Goal: Task Accomplishment & Management: Use online tool/utility

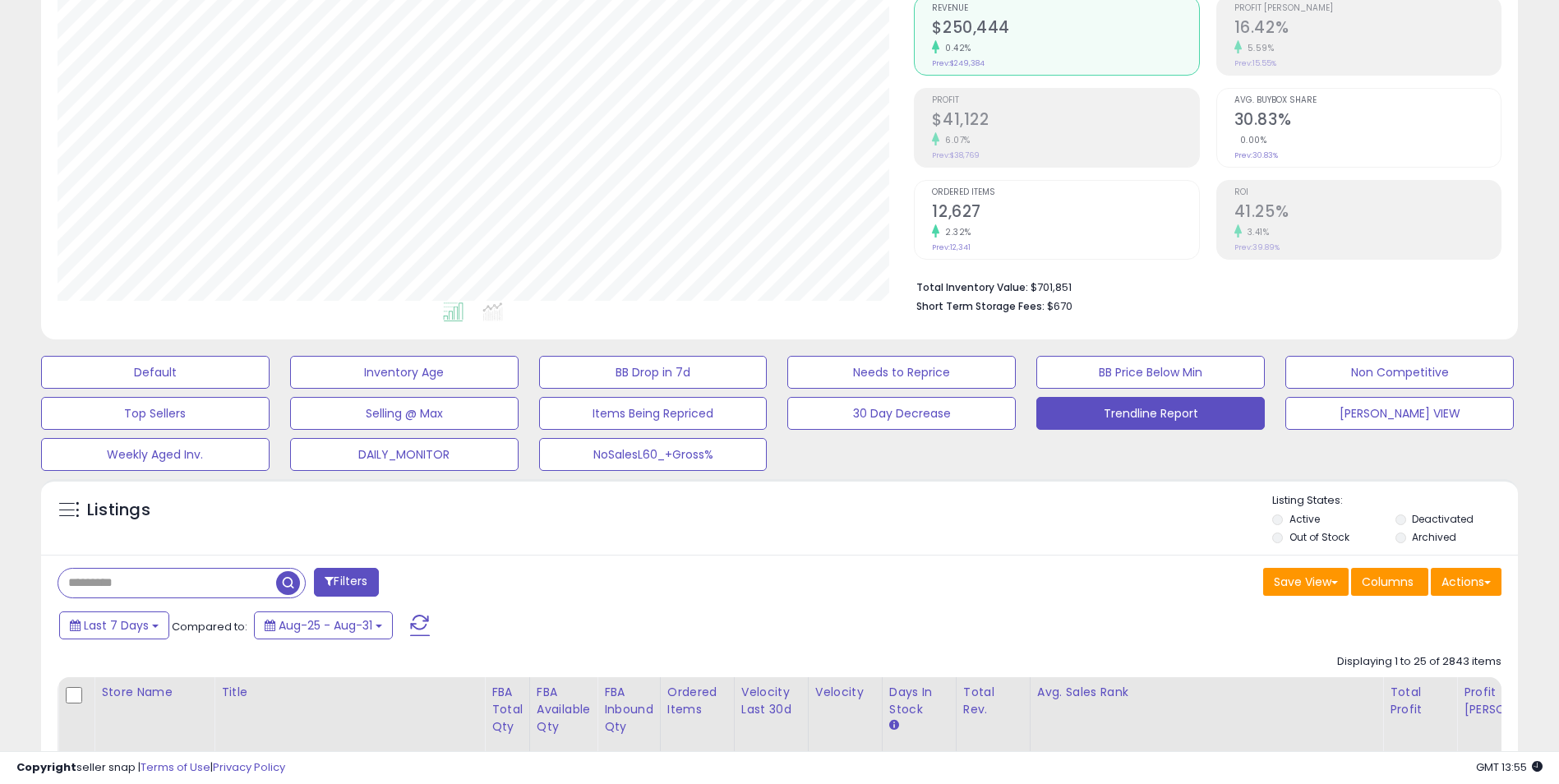
scroll to position [164, 0]
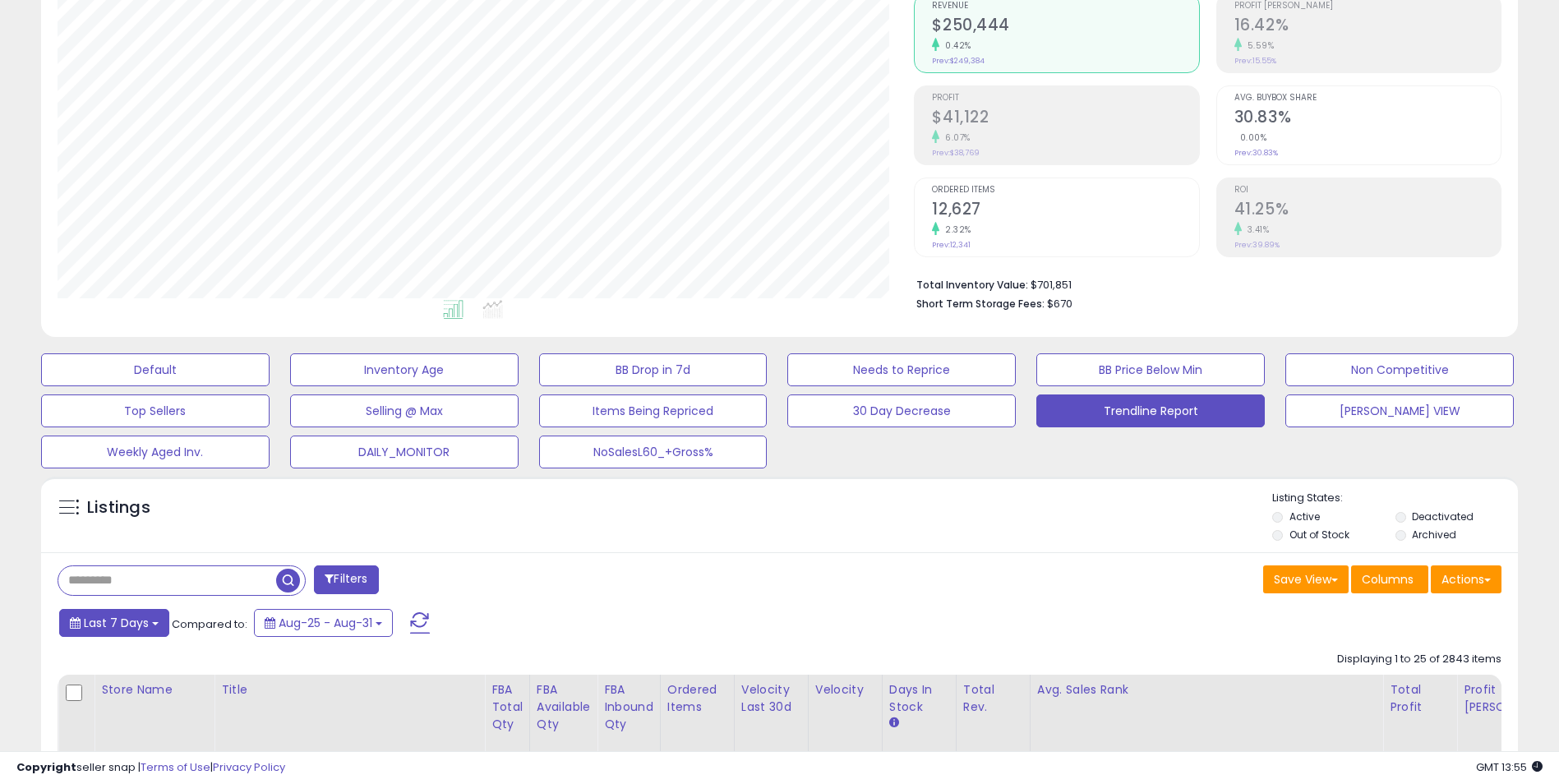
click at [155, 624] on b at bounding box center [155, 624] width 7 height 3
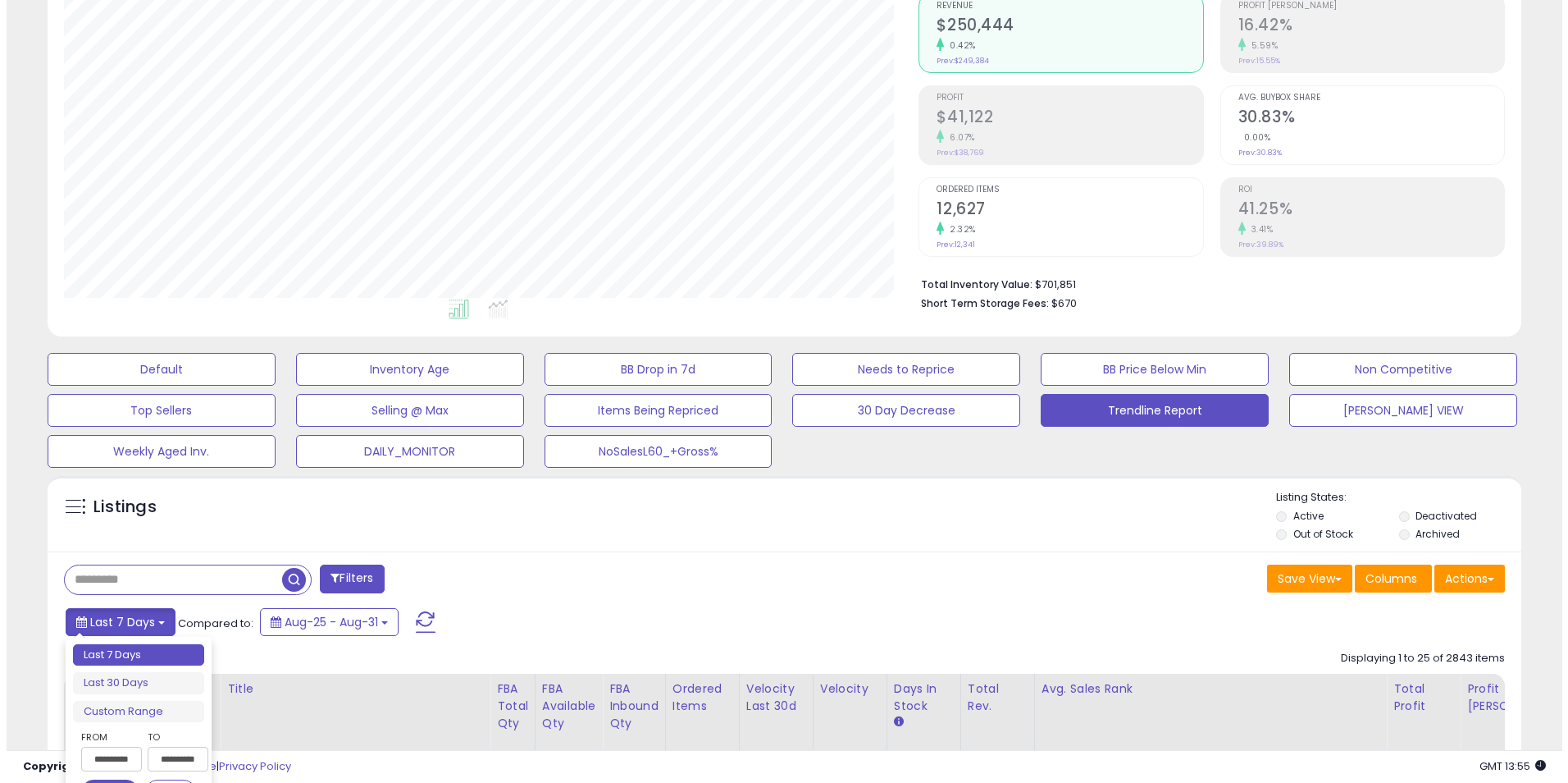
scroll to position [246, 0]
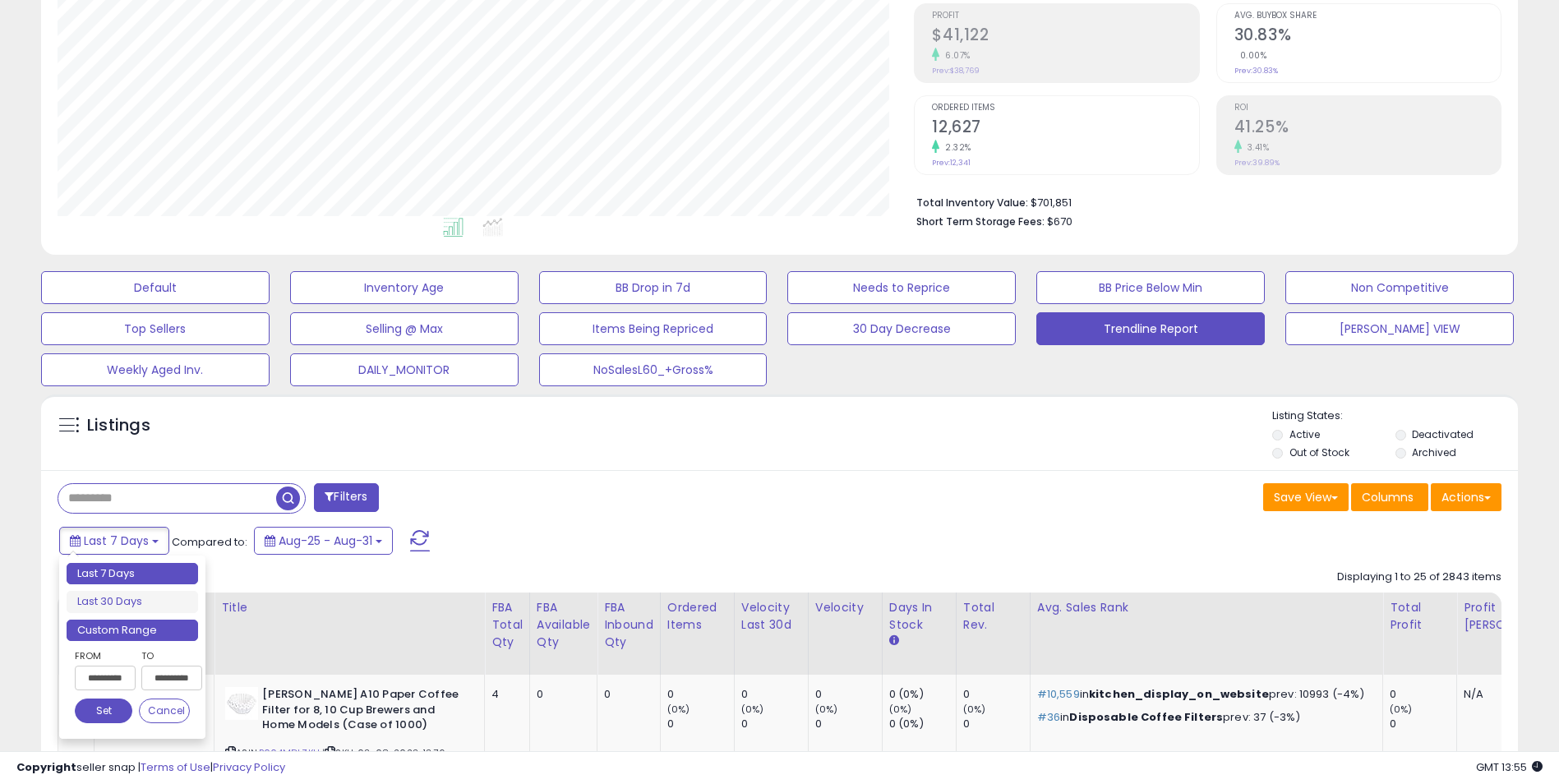
click at [140, 635] on li "Custom Range" at bounding box center [132, 630] width 131 height 22
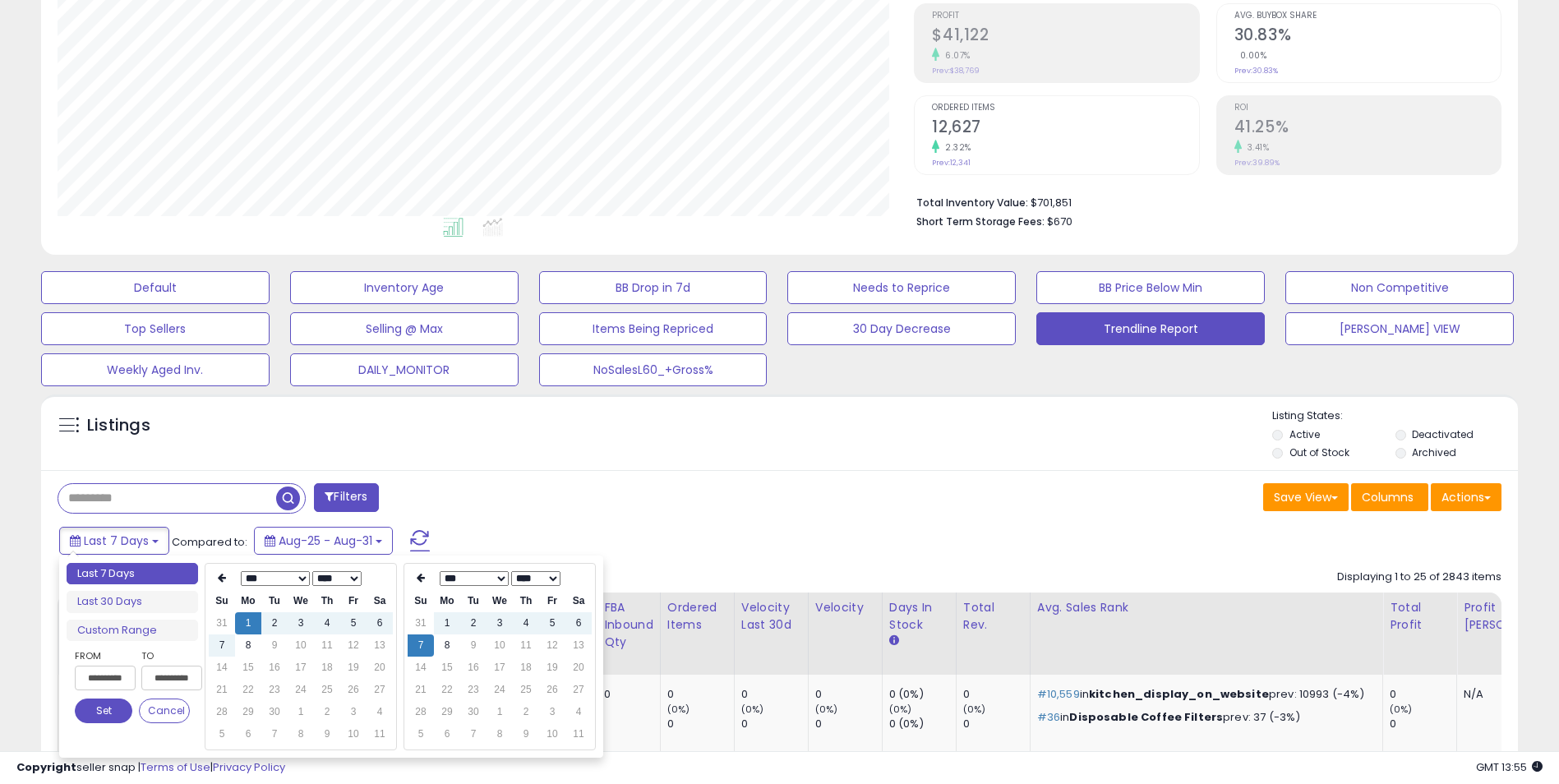
click at [96, 709] on button "Set" at bounding box center [103, 711] width 57 height 25
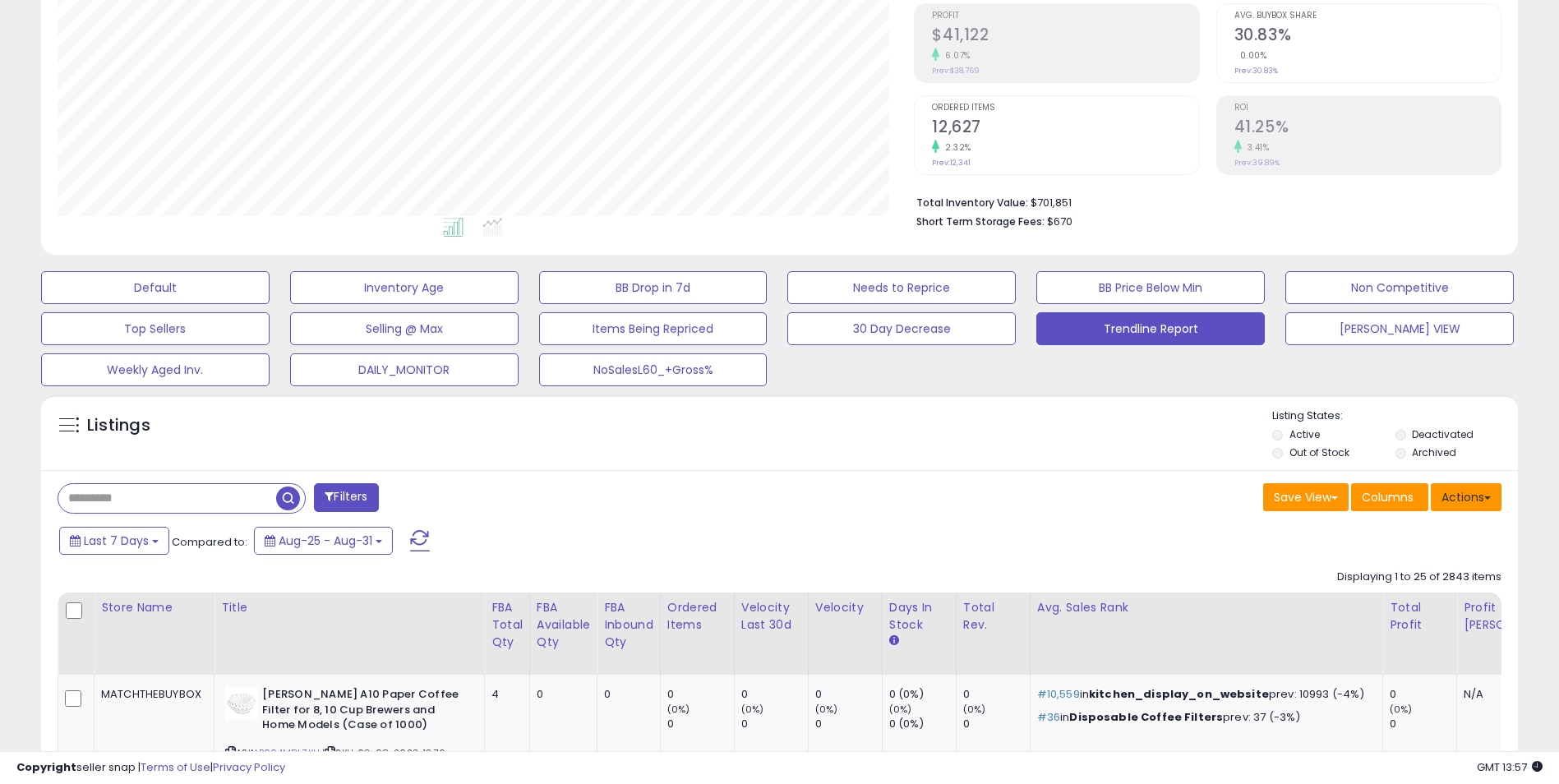
click at [1479, 494] on button "Actions" at bounding box center [1466, 497] width 71 height 28
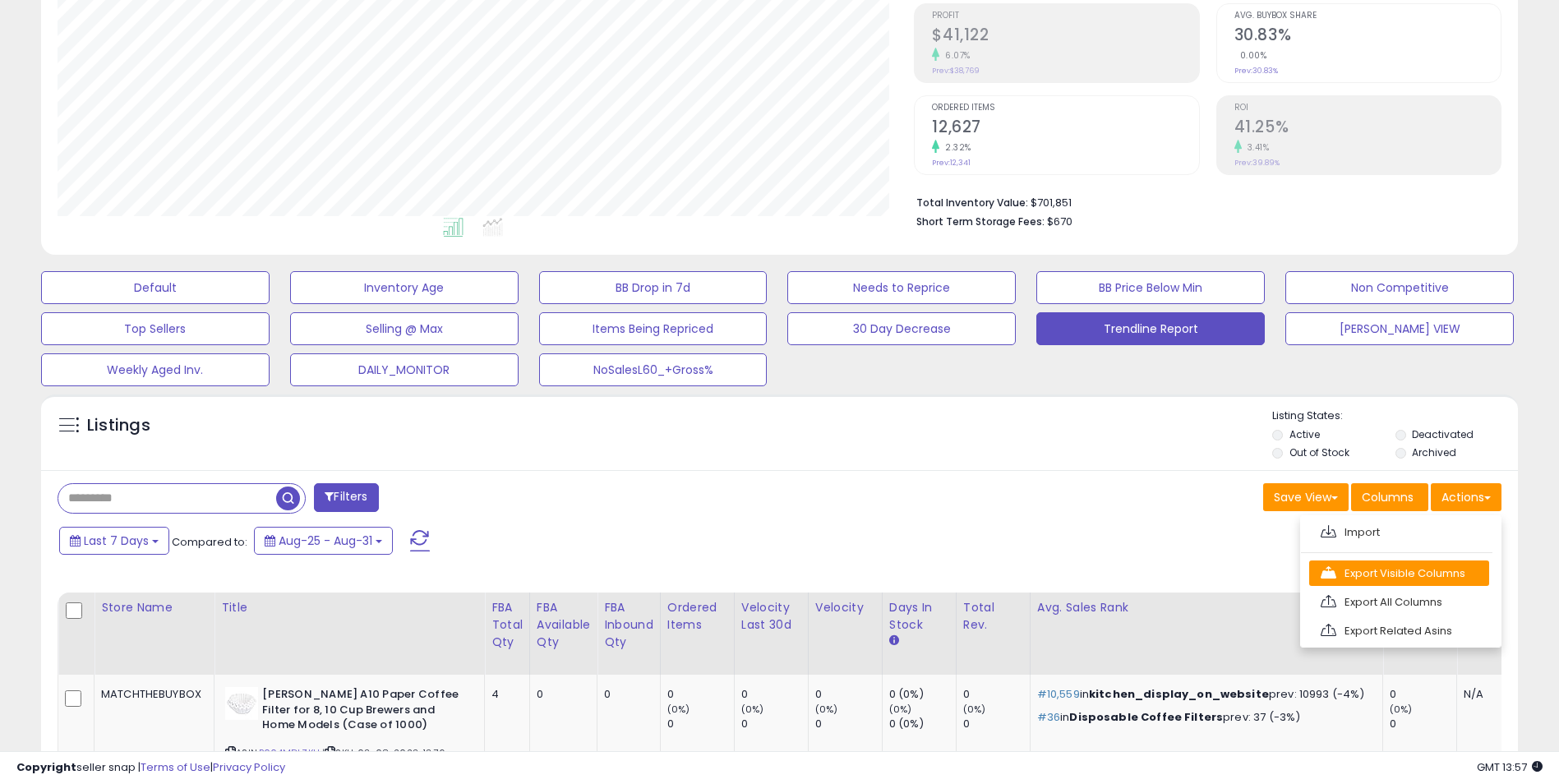
click at [1438, 571] on link "Export Visible Columns" at bounding box center [1399, 573] width 180 height 26
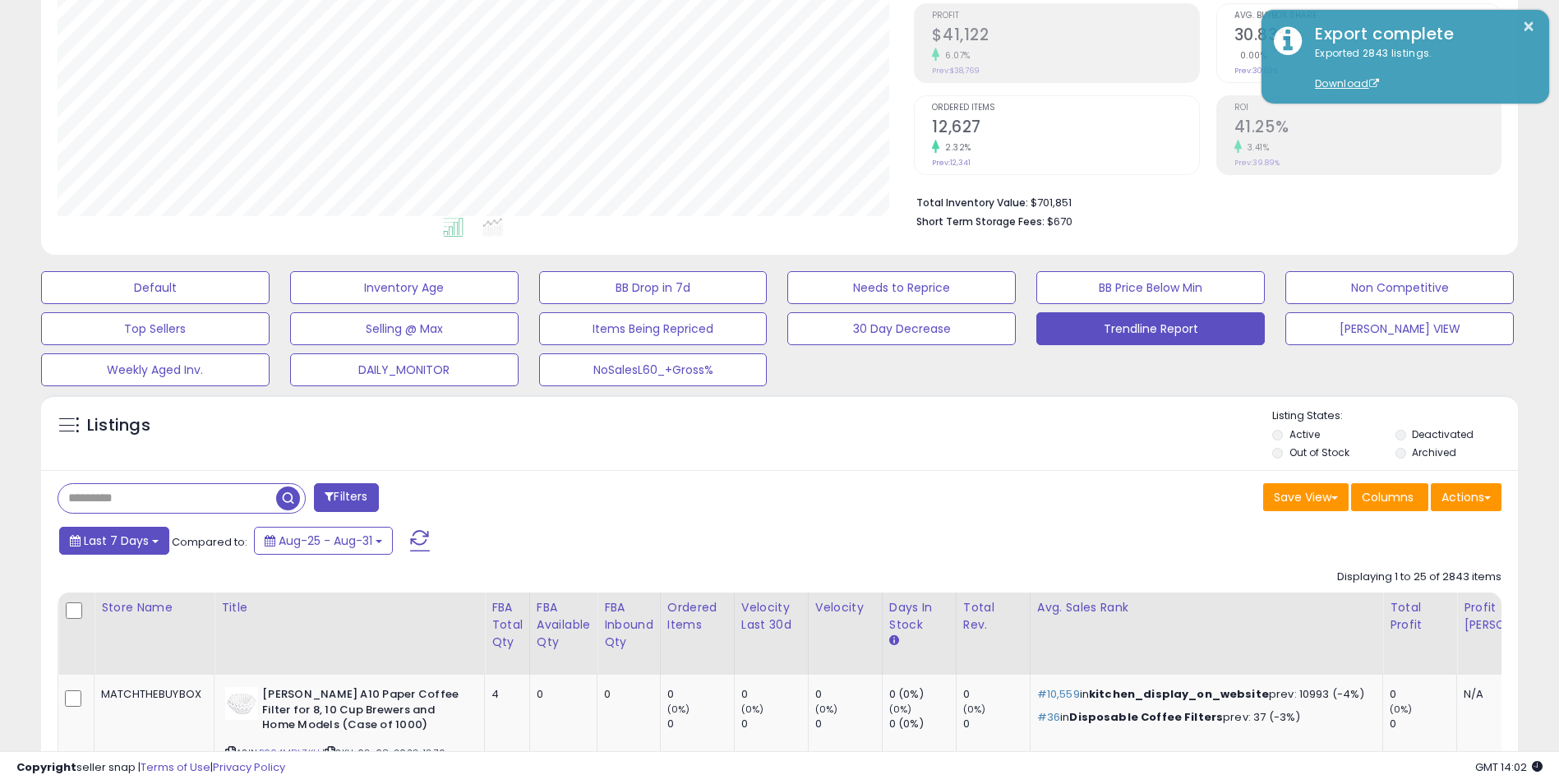
click at [152, 541] on b at bounding box center [155, 541] width 7 height 3
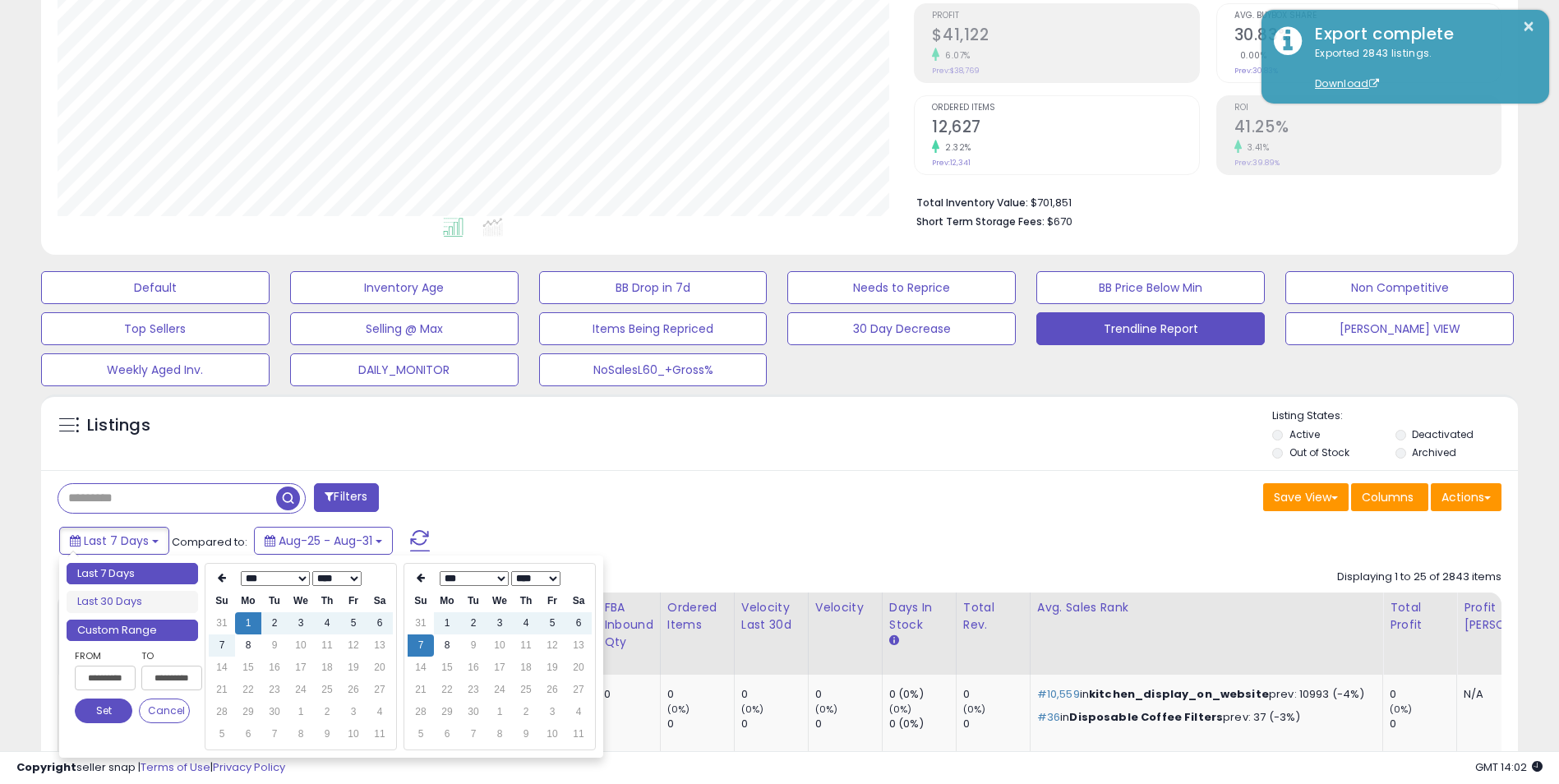
click at [120, 632] on li "Custom Range" at bounding box center [132, 630] width 131 height 22
click at [128, 635] on li "Custom Range" at bounding box center [132, 630] width 131 height 22
type input "**********"
click at [217, 647] on td "7" at bounding box center [222, 645] width 27 height 22
click at [101, 713] on button "Set" at bounding box center [103, 711] width 57 height 25
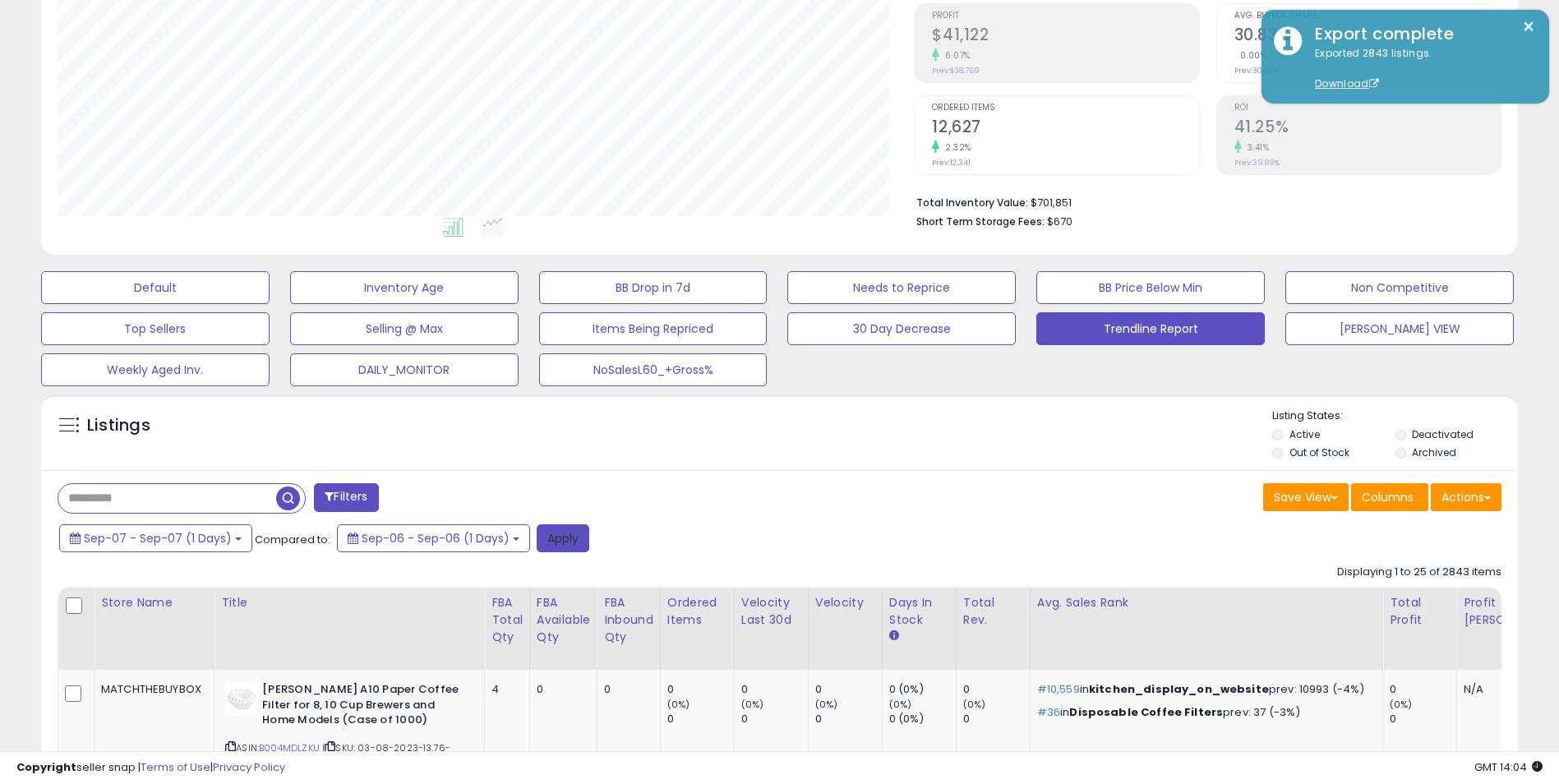
click at [546, 530] on button "Apply" at bounding box center [563, 538] width 52 height 28
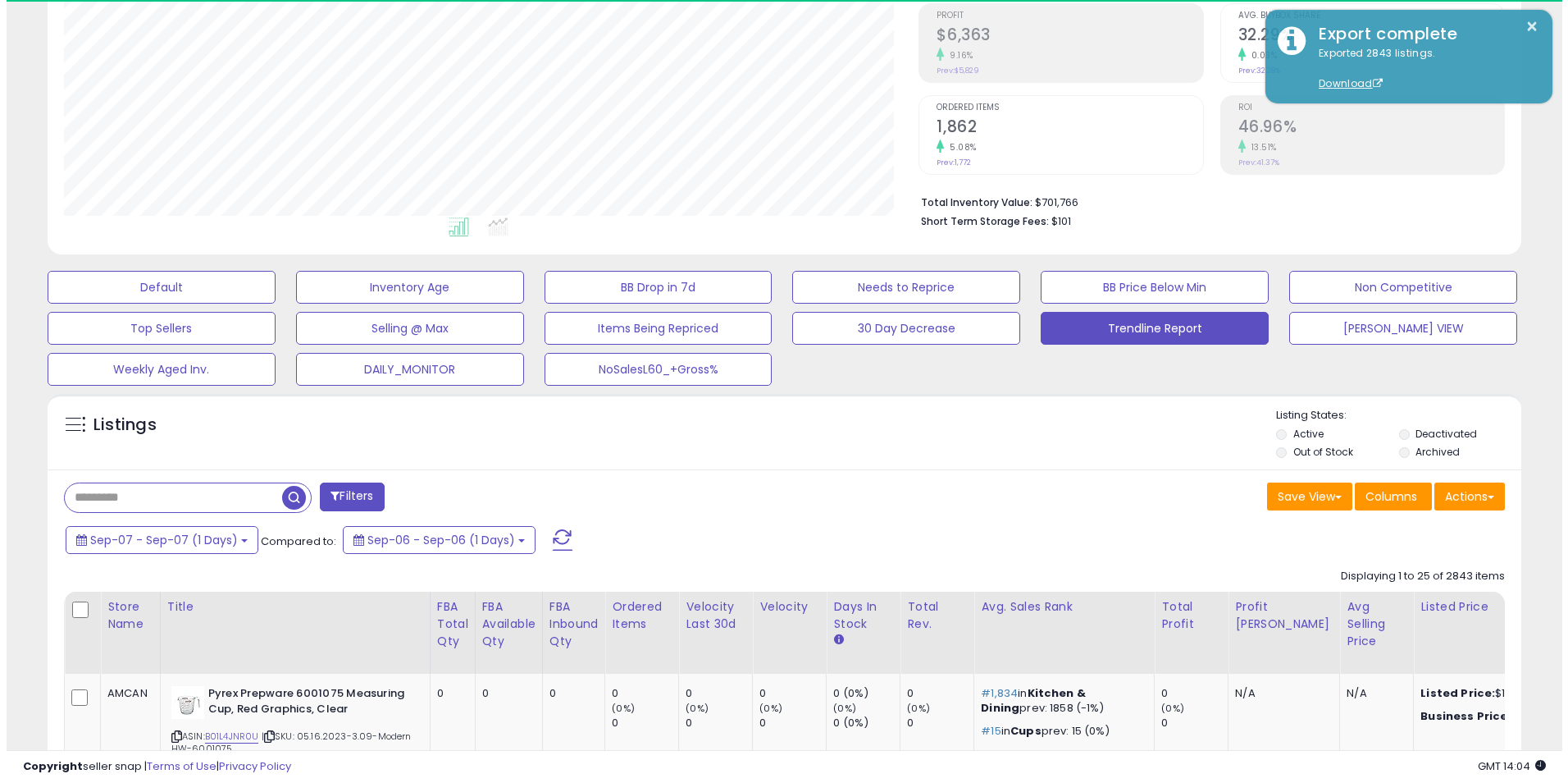
scroll to position [337, 856]
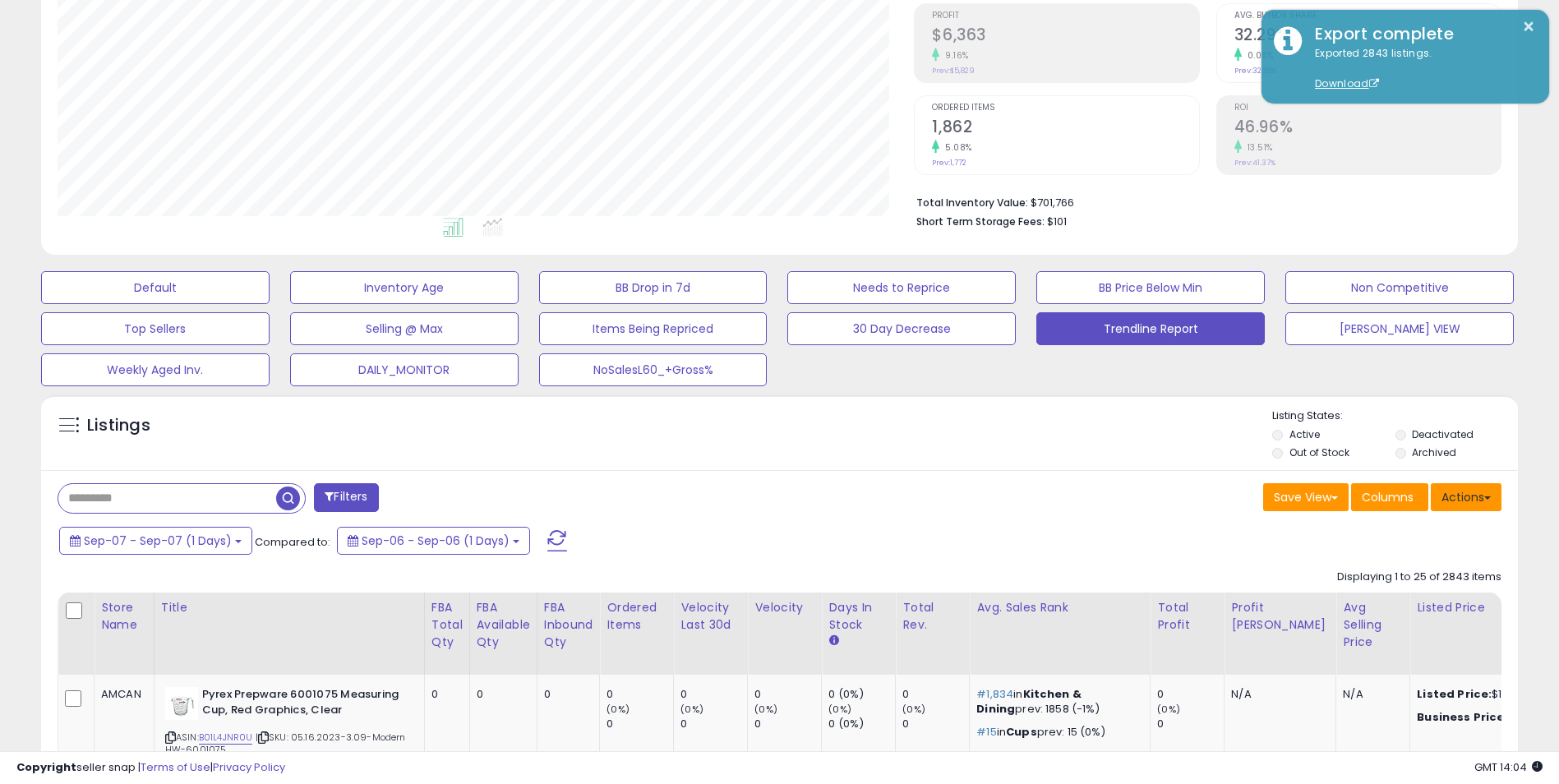
click at [1466, 493] on button "Actions" at bounding box center [1466, 497] width 71 height 28
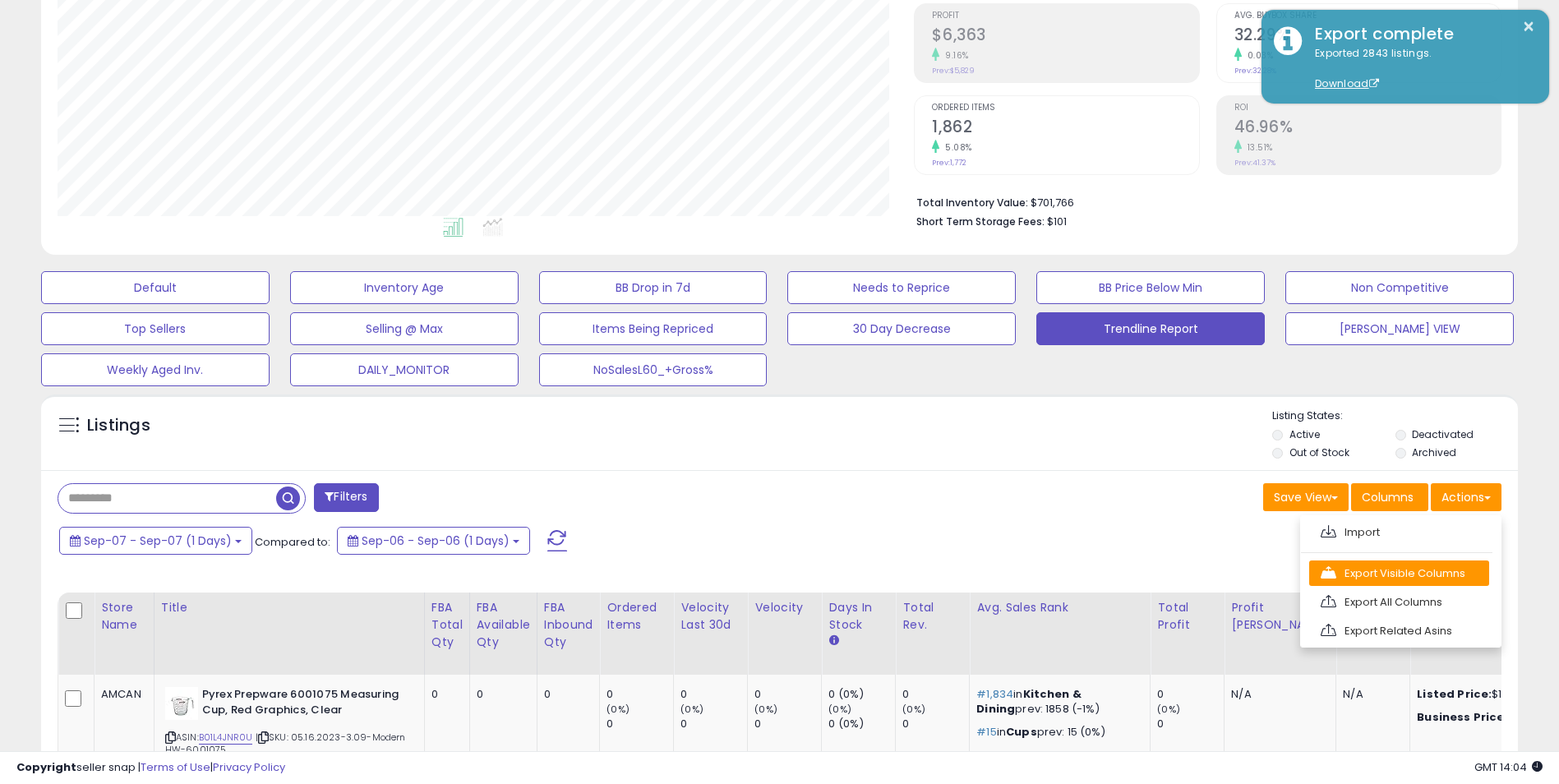
click at [1373, 572] on link "Export Visible Columns" at bounding box center [1399, 573] width 180 height 26
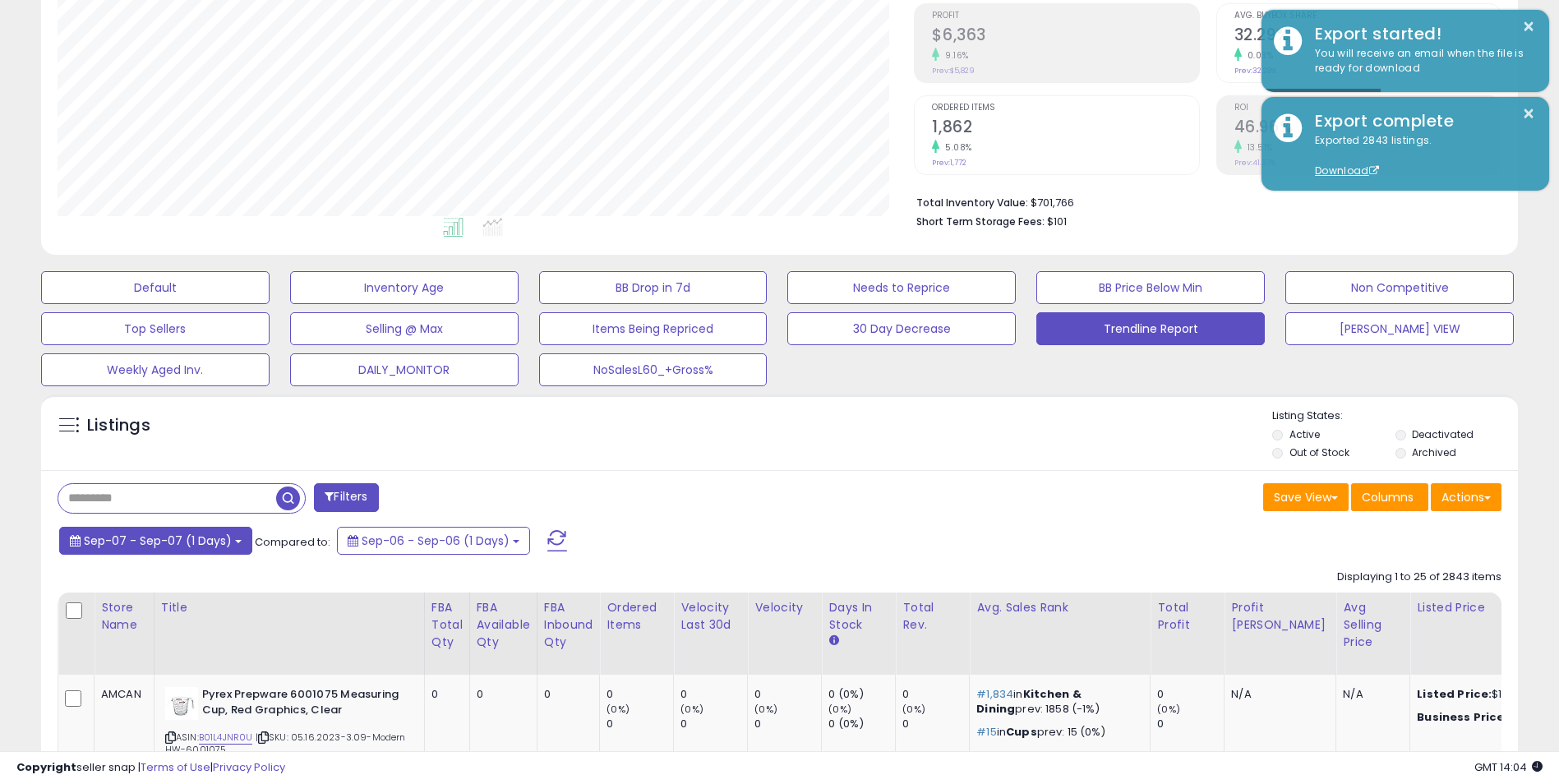
click at [211, 537] on span "Sep-07 - Sep-07 (1 Days)" at bounding box center [158, 541] width 148 height 17
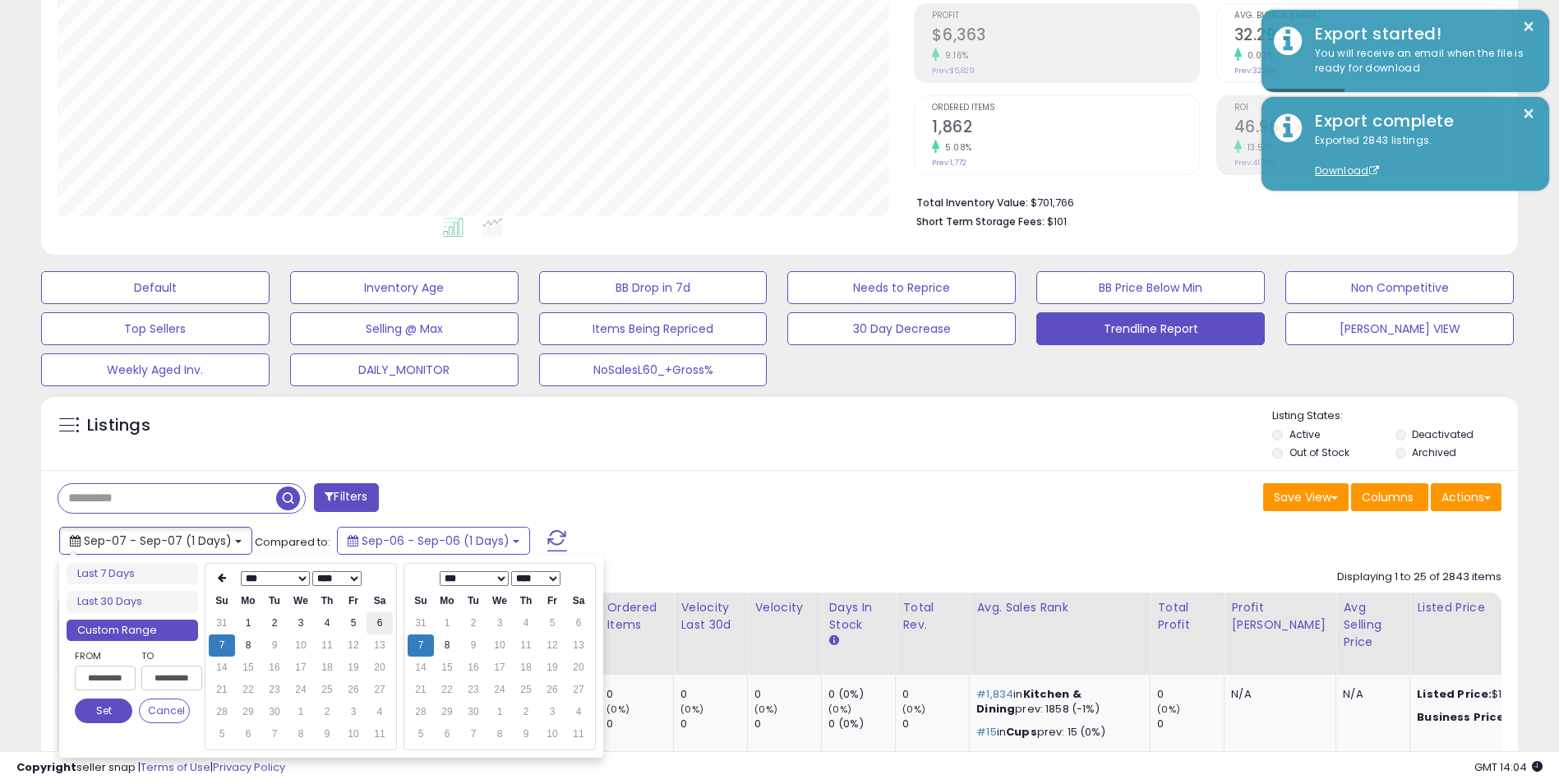
type input "**********"
click at [374, 630] on td "6" at bounding box center [380, 623] width 27 height 22
type input "**********"
click at [583, 627] on td "6" at bounding box center [578, 623] width 27 height 22
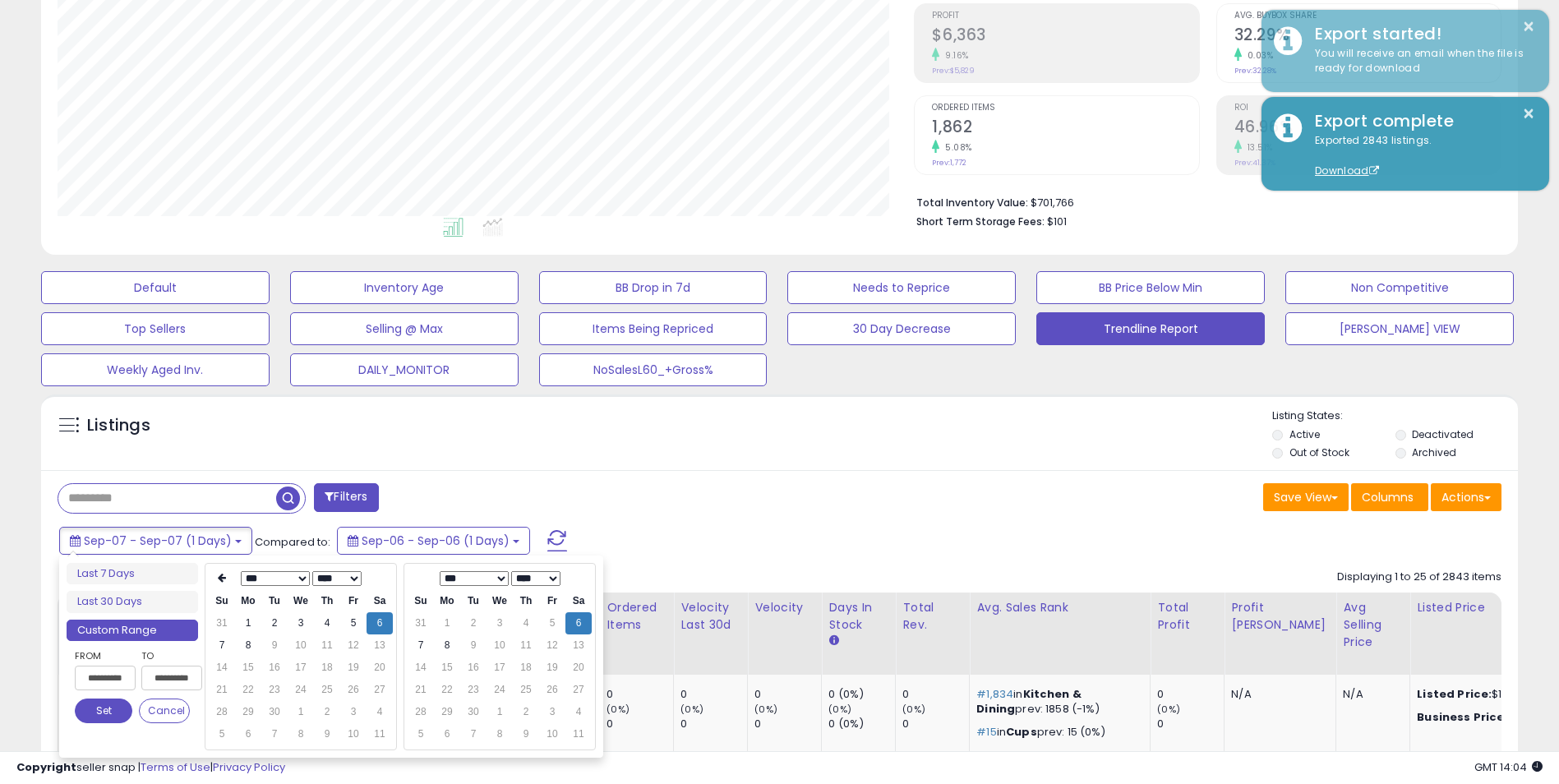
type input "**********"
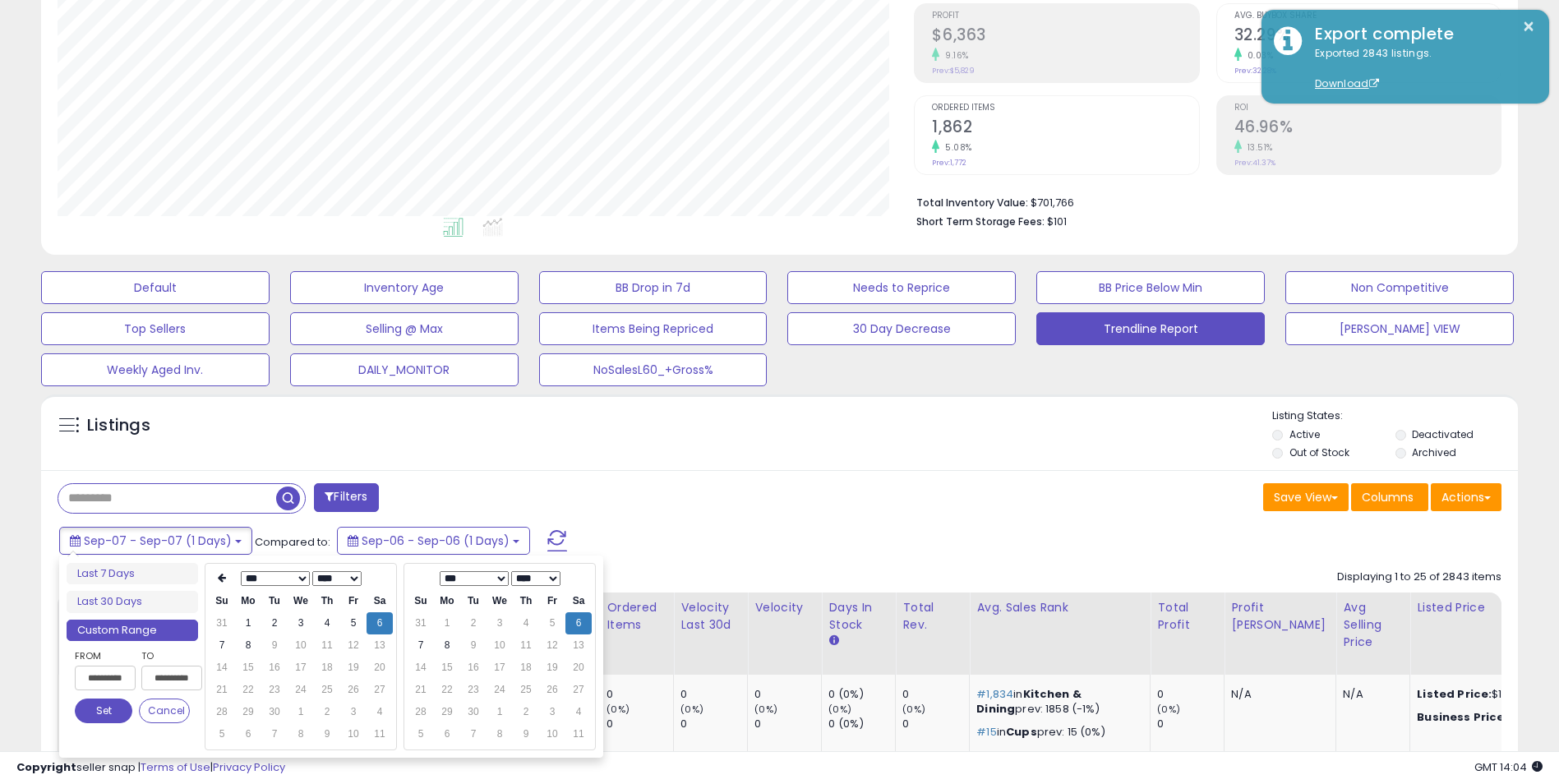
click at [104, 715] on button "Set" at bounding box center [103, 711] width 57 height 25
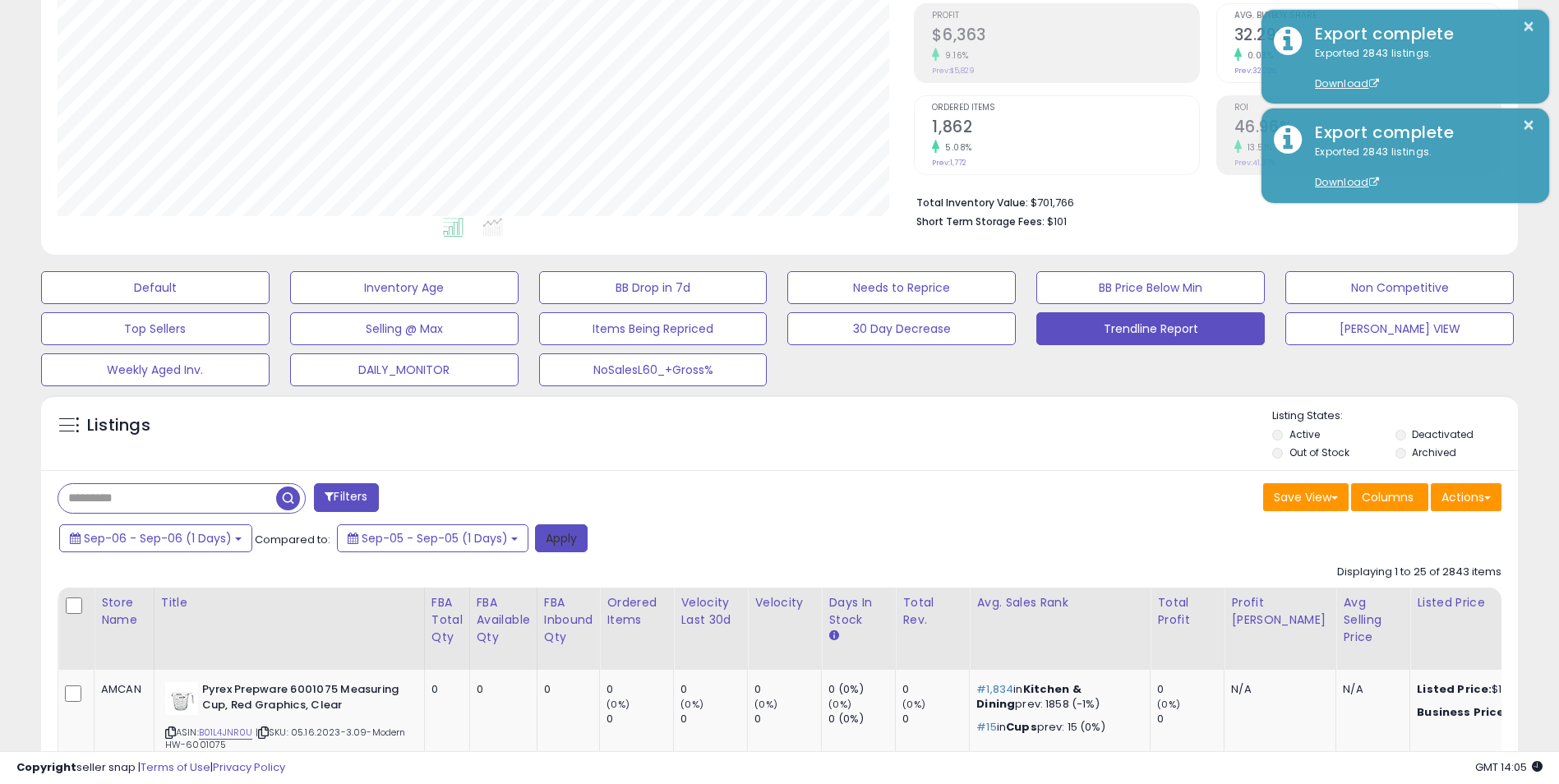
click at [565, 541] on button "Apply" at bounding box center [561, 538] width 52 height 28
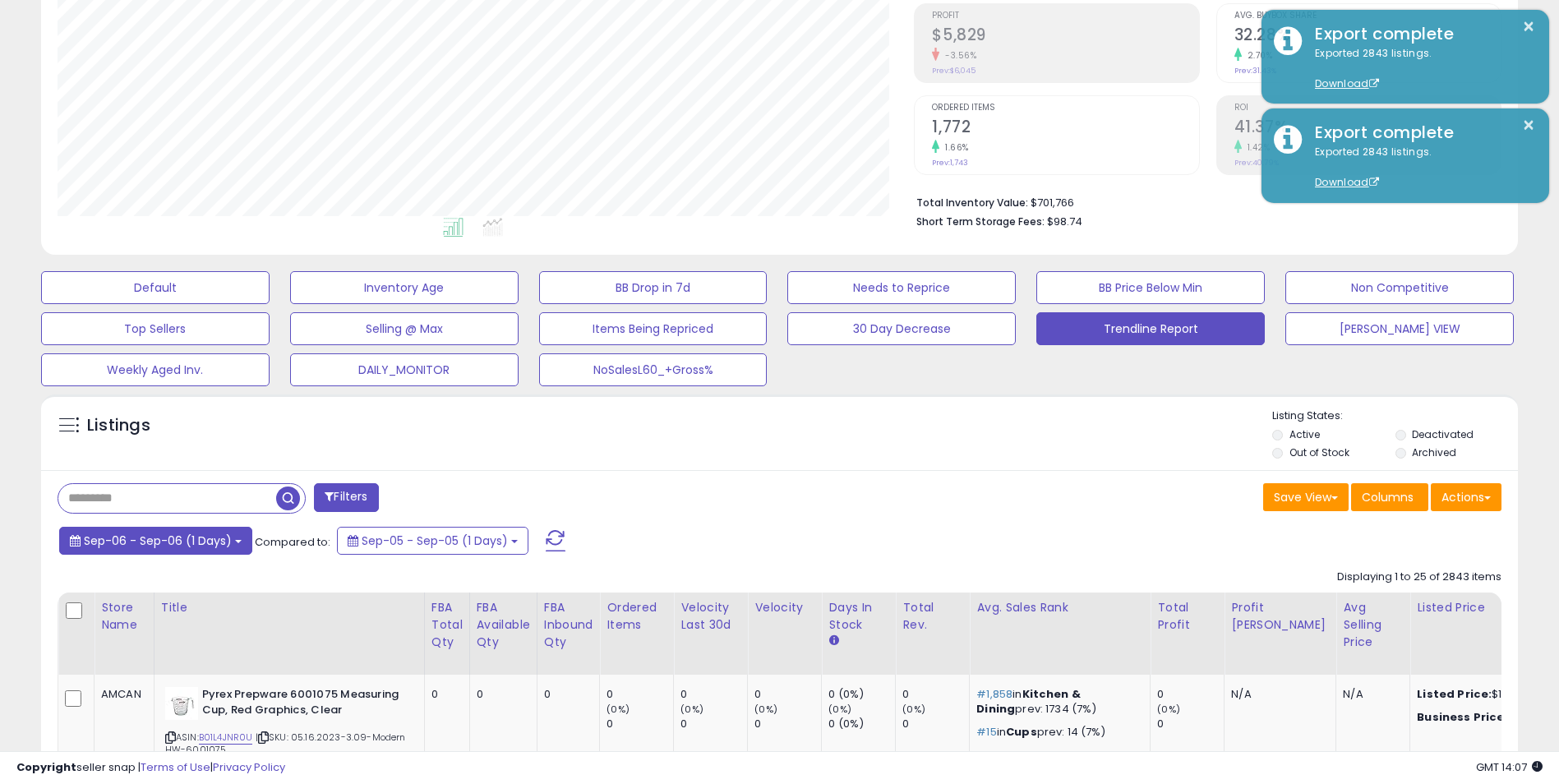
click at [219, 550] on button "Sep-06 - Sep-06 (1 Days)" at bounding box center [155, 541] width 193 height 28
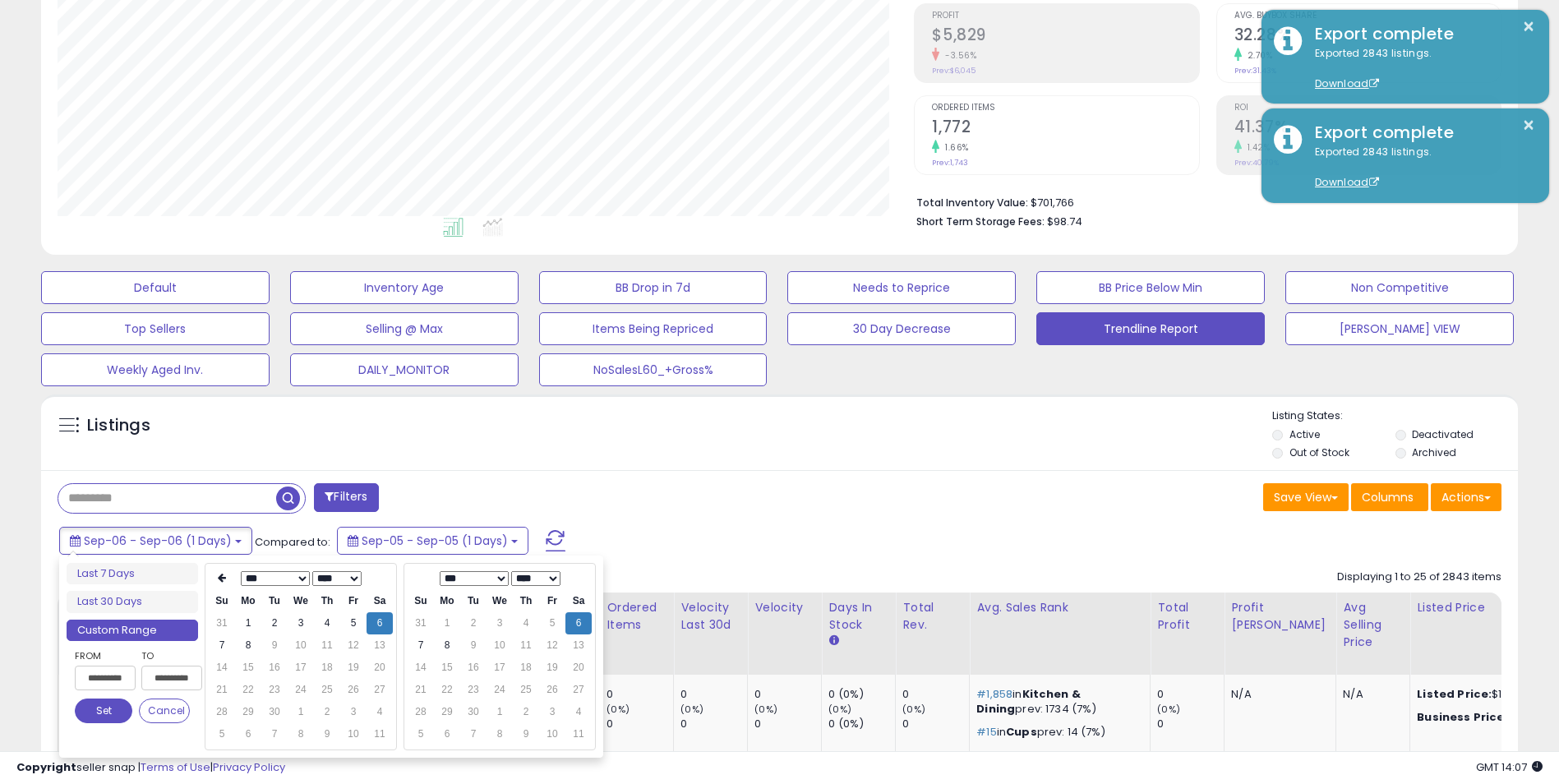
click at [1070, 495] on div "Save View Save As New View Update Current View Columns Actions Import Export Vi…" at bounding box center [1148, 499] width 735 height 32
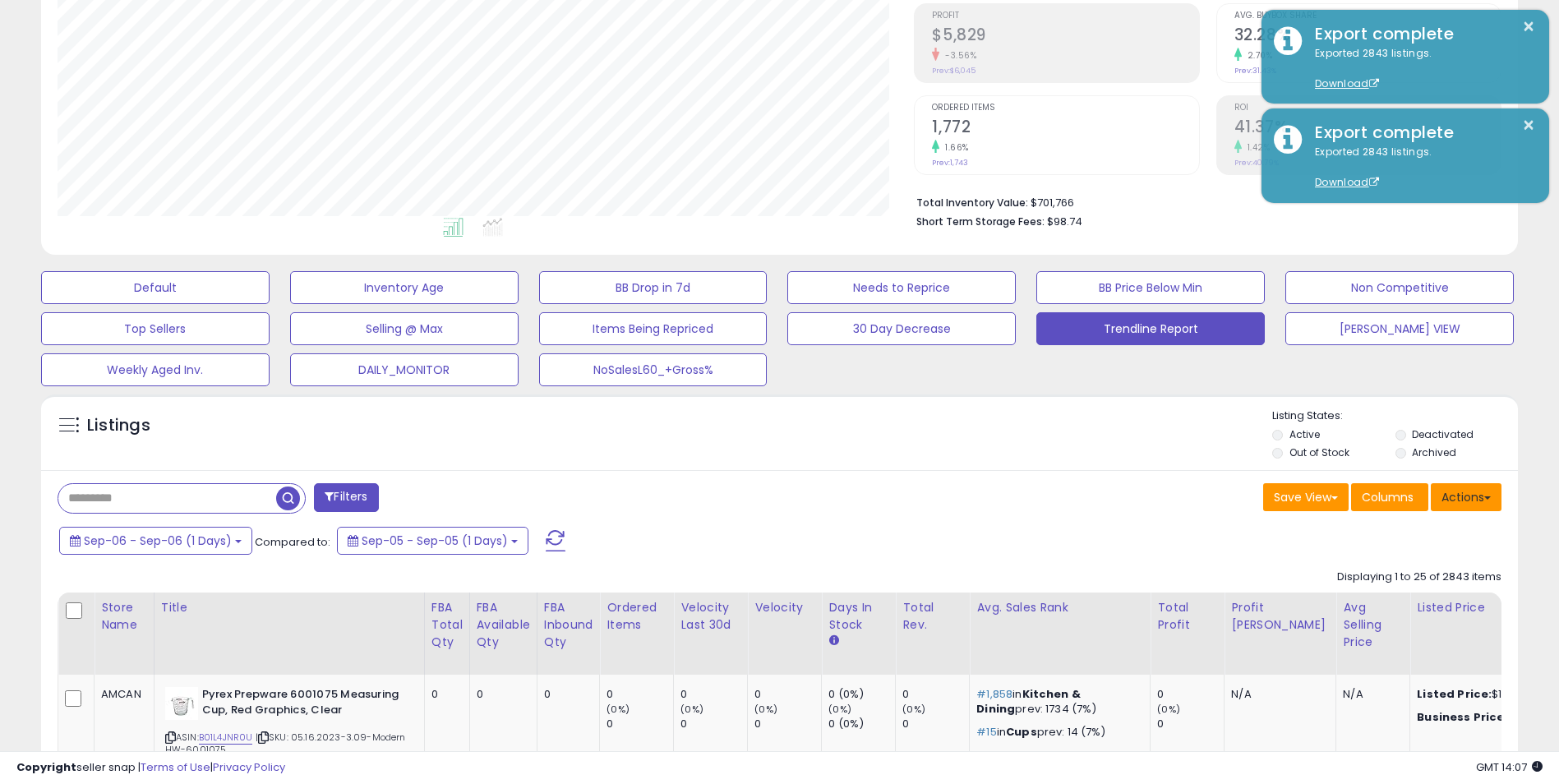
click at [1466, 499] on button "Actions" at bounding box center [1466, 497] width 71 height 28
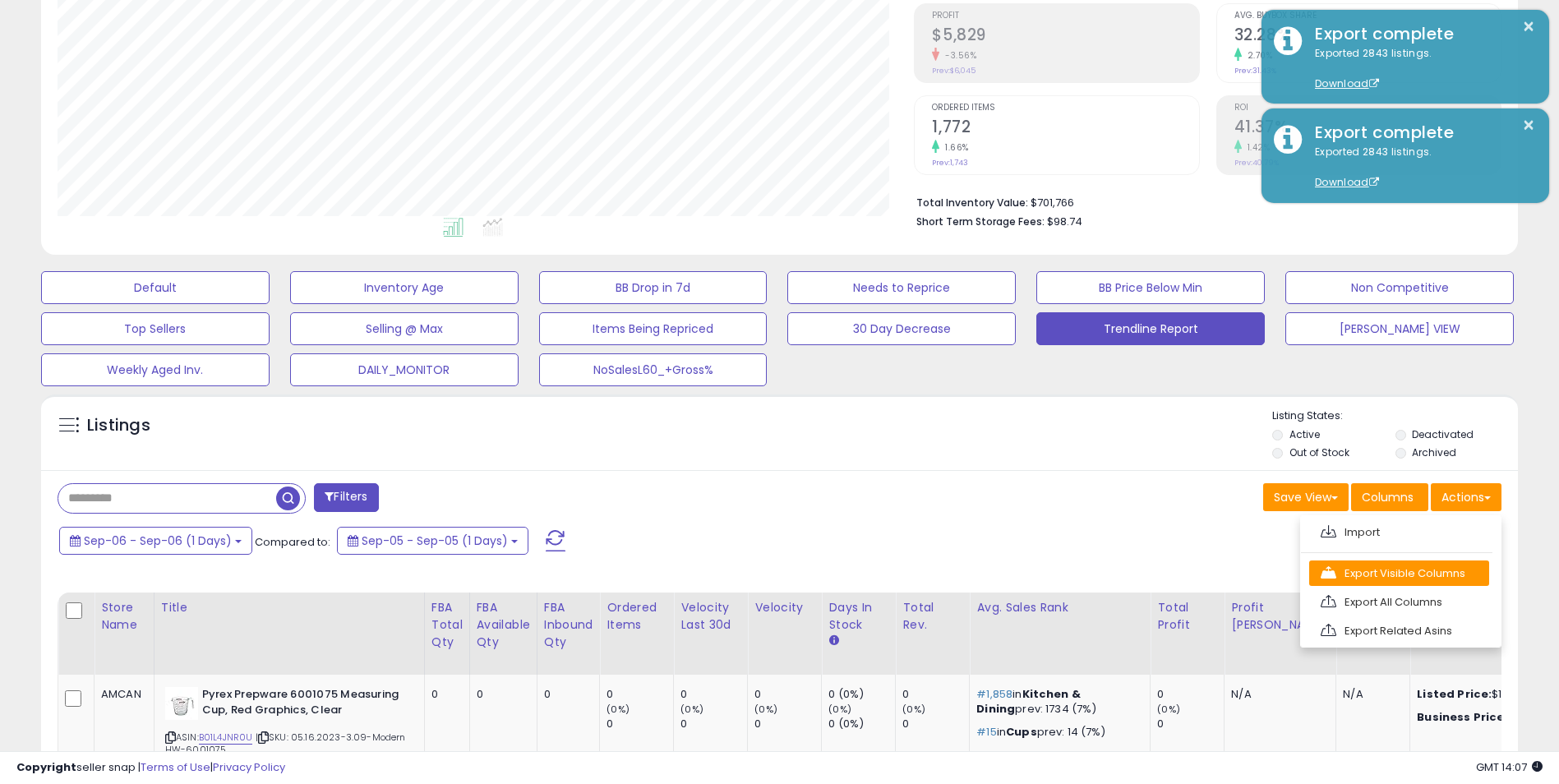
click at [1386, 573] on link "Export Visible Columns" at bounding box center [1399, 573] width 180 height 26
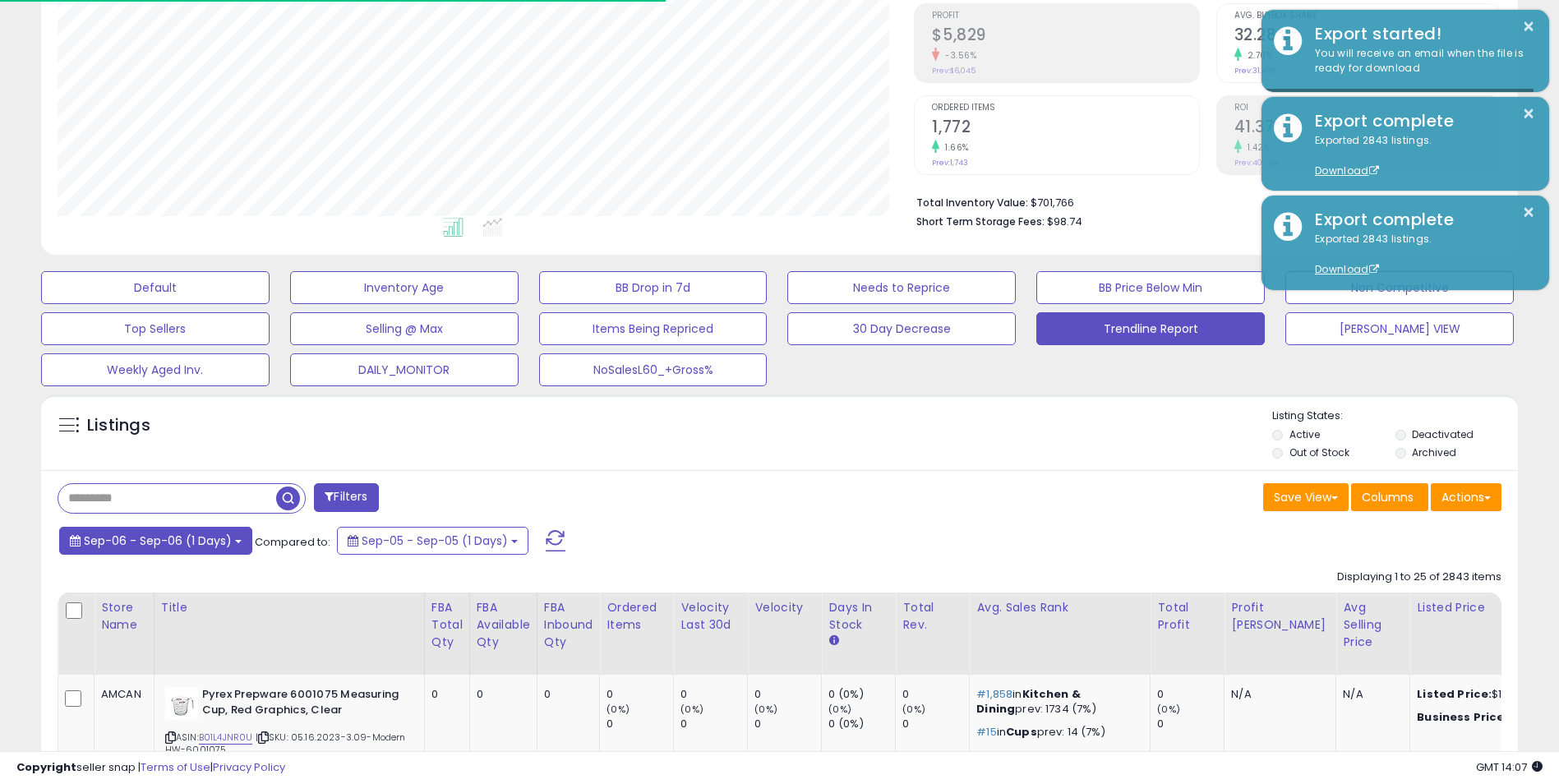
click at [235, 541] on b at bounding box center [239, 541] width 7 height 3
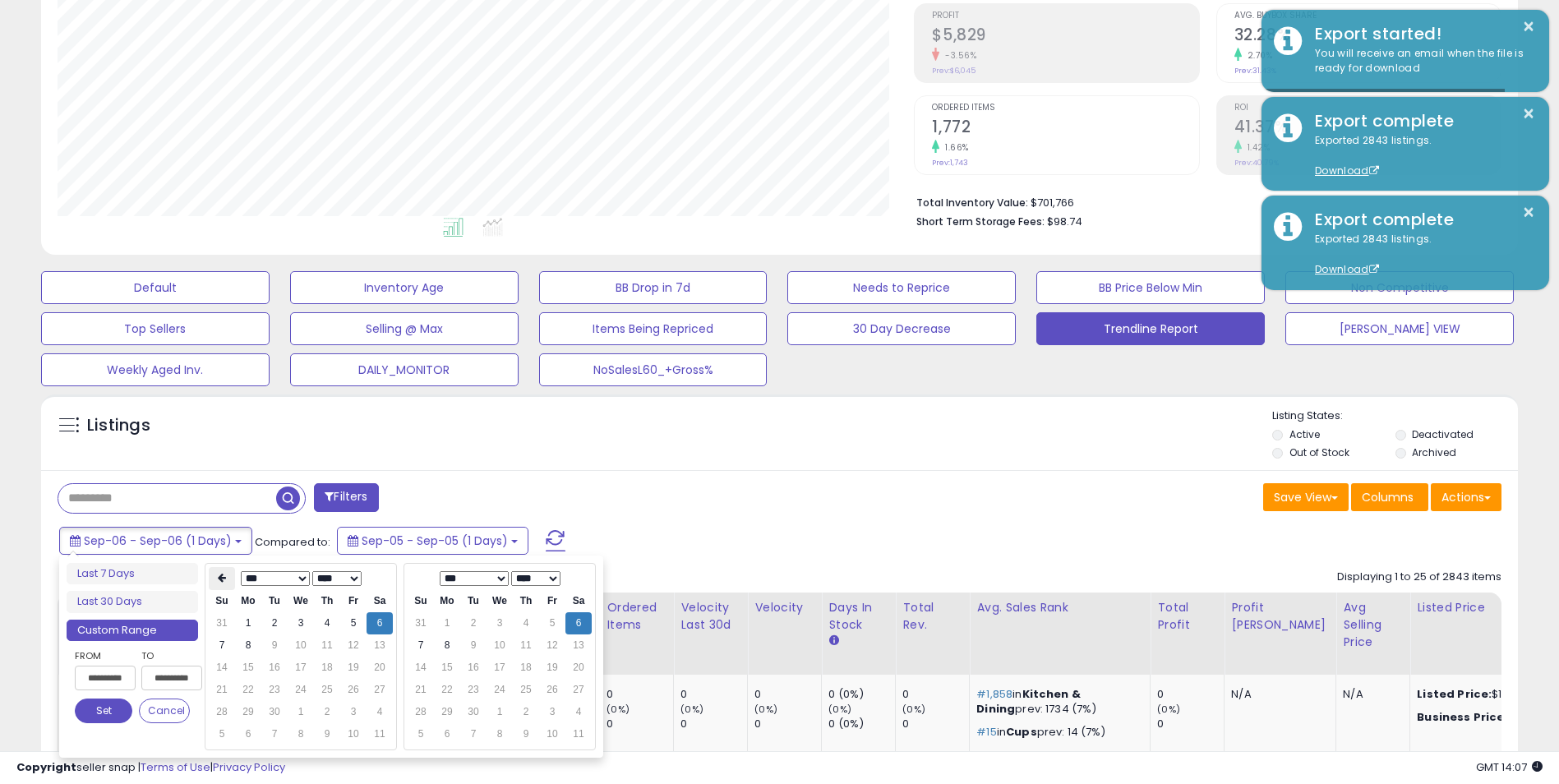
click at [227, 581] on th at bounding box center [222, 578] width 27 height 23
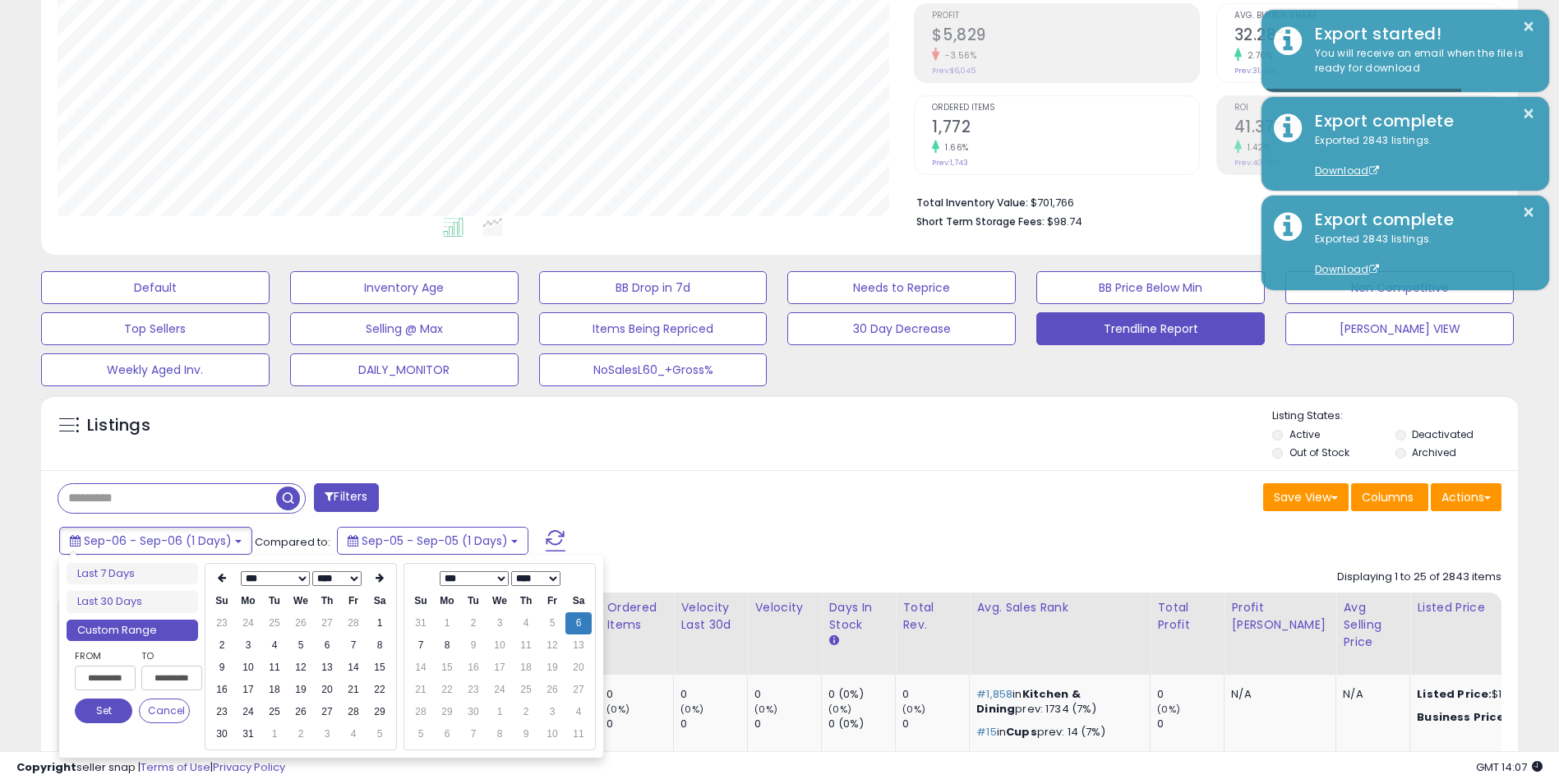
click at [227, 581] on th at bounding box center [222, 578] width 27 height 23
click at [302, 625] on td "1" at bounding box center [301, 623] width 27 height 22
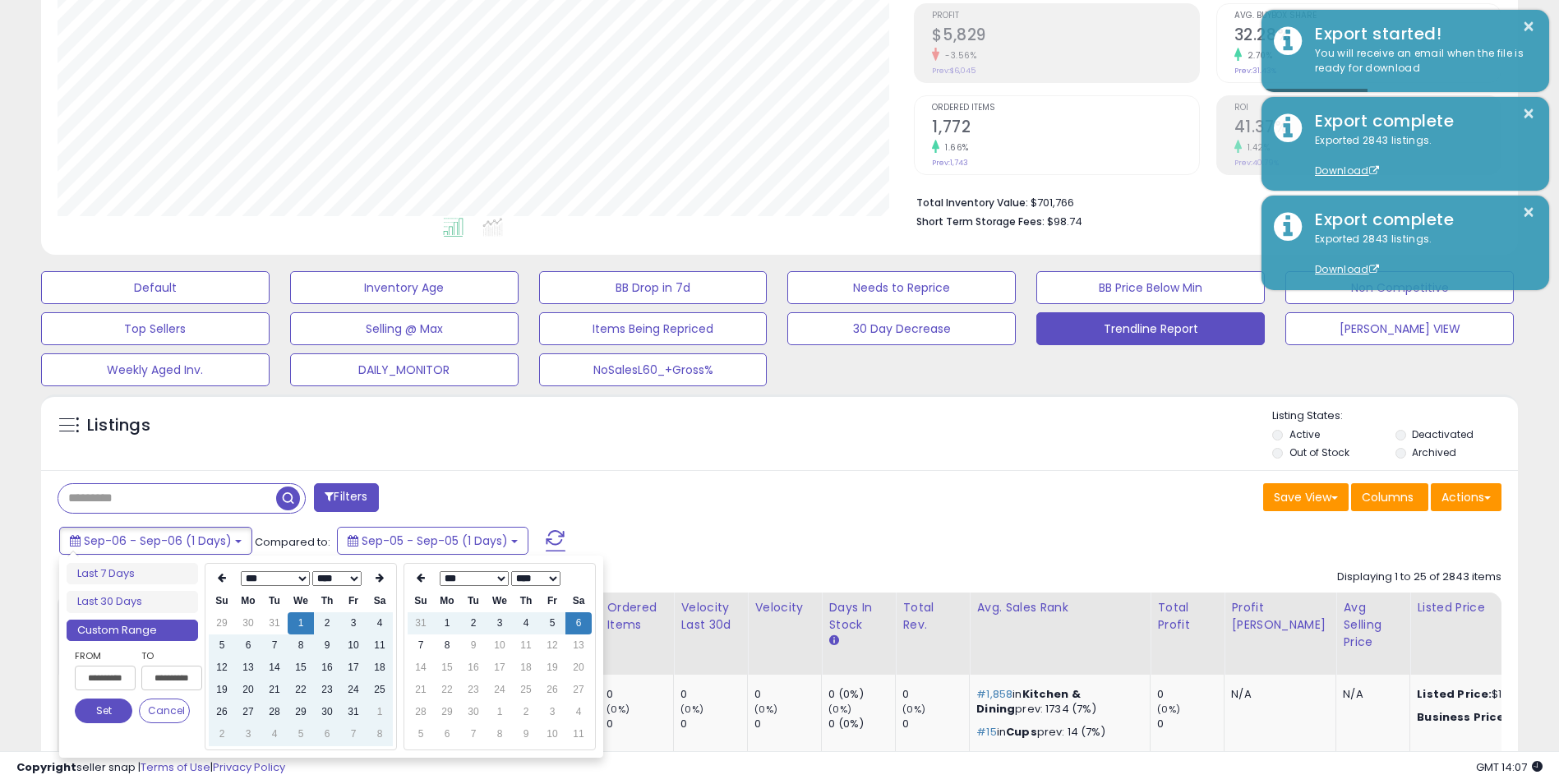
type input "**********"
click at [423, 650] on td "7" at bounding box center [421, 645] width 27 height 22
type input "**********"
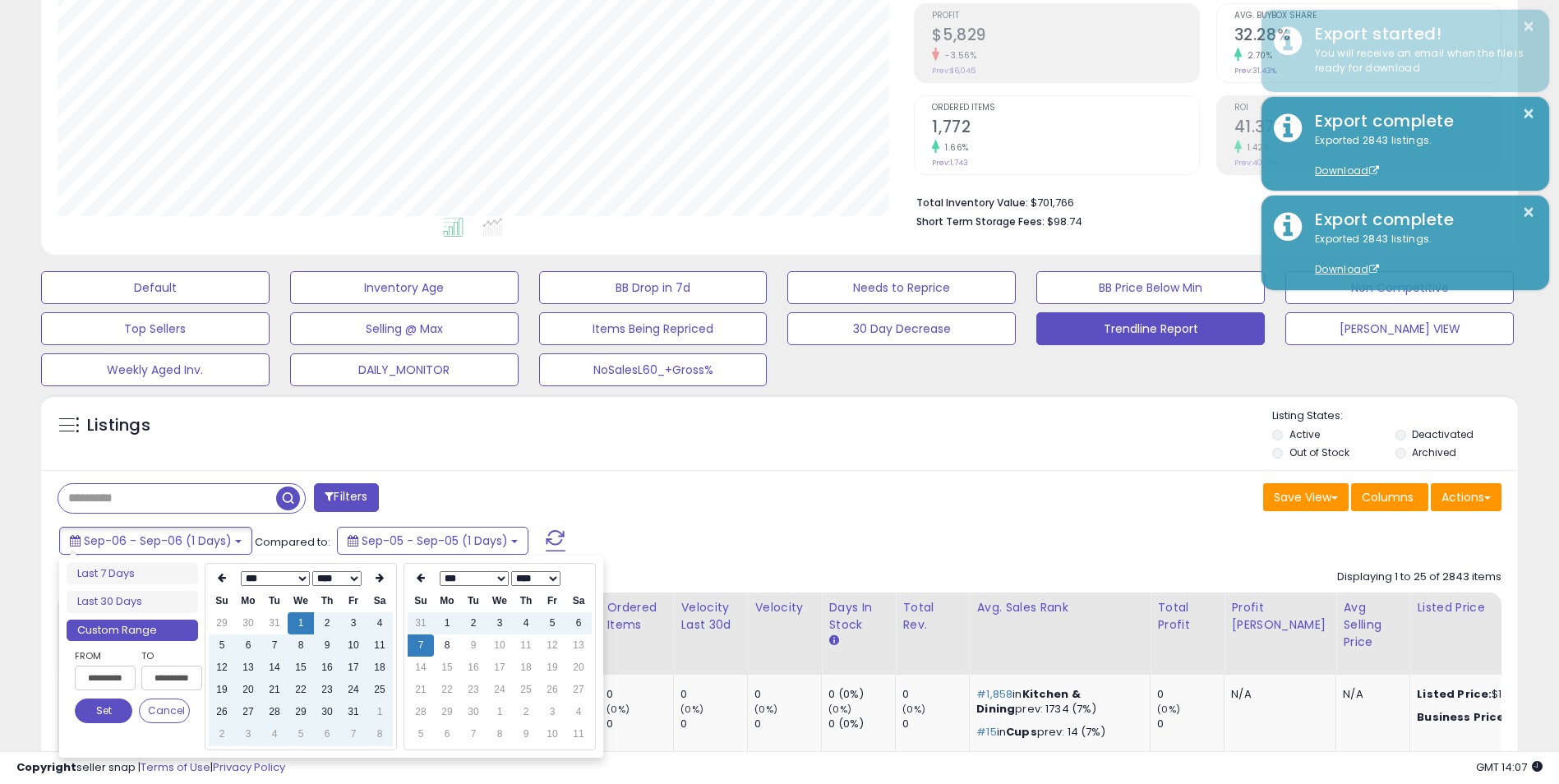
click at [109, 711] on button "Set" at bounding box center [103, 711] width 57 height 25
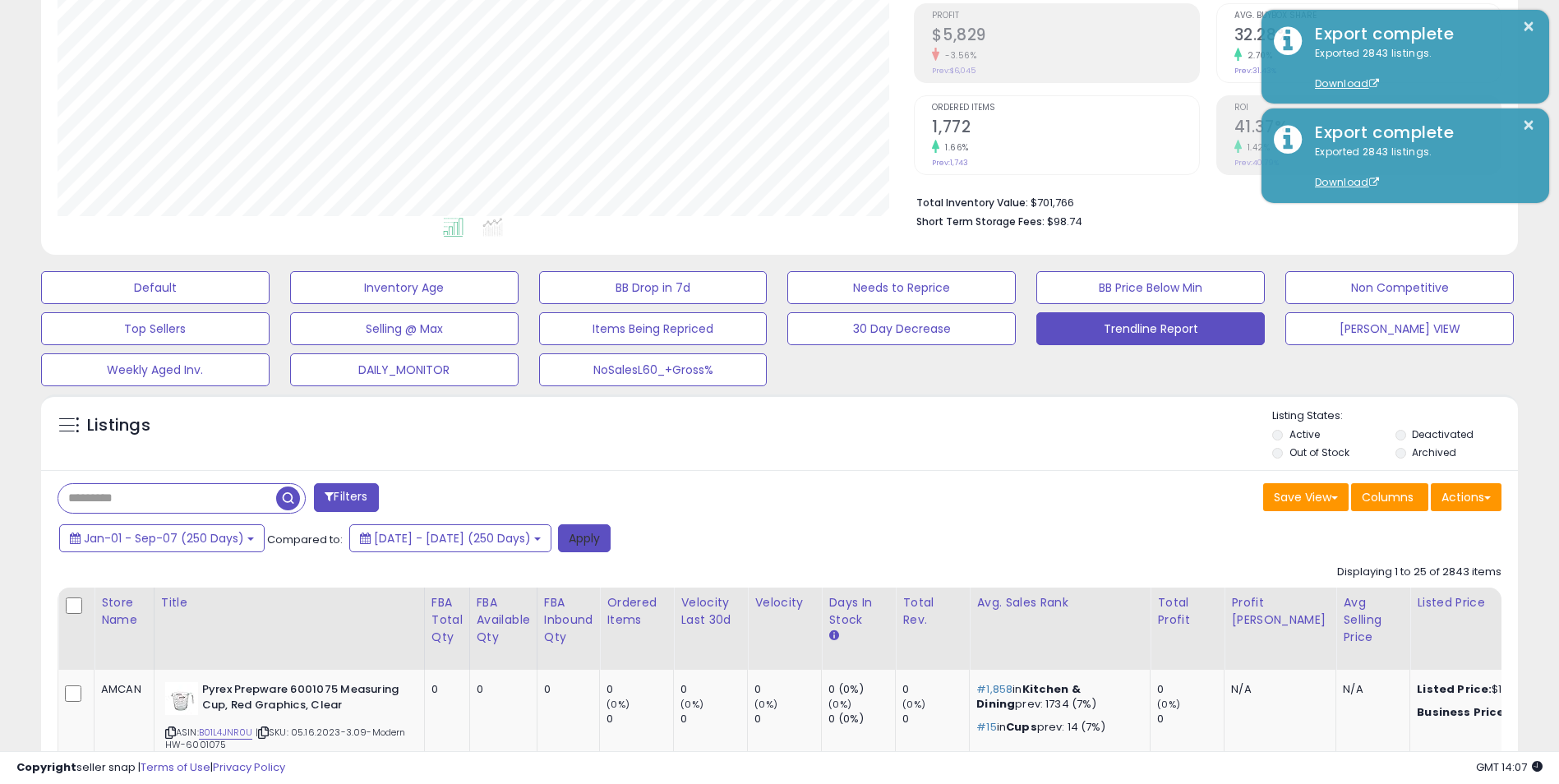
drag, startPoint x: 663, startPoint y: 537, endPoint x: 1540, endPoint y: 558, distance: 877.3
click at [611, 537] on button "Apply" at bounding box center [584, 538] width 52 height 28
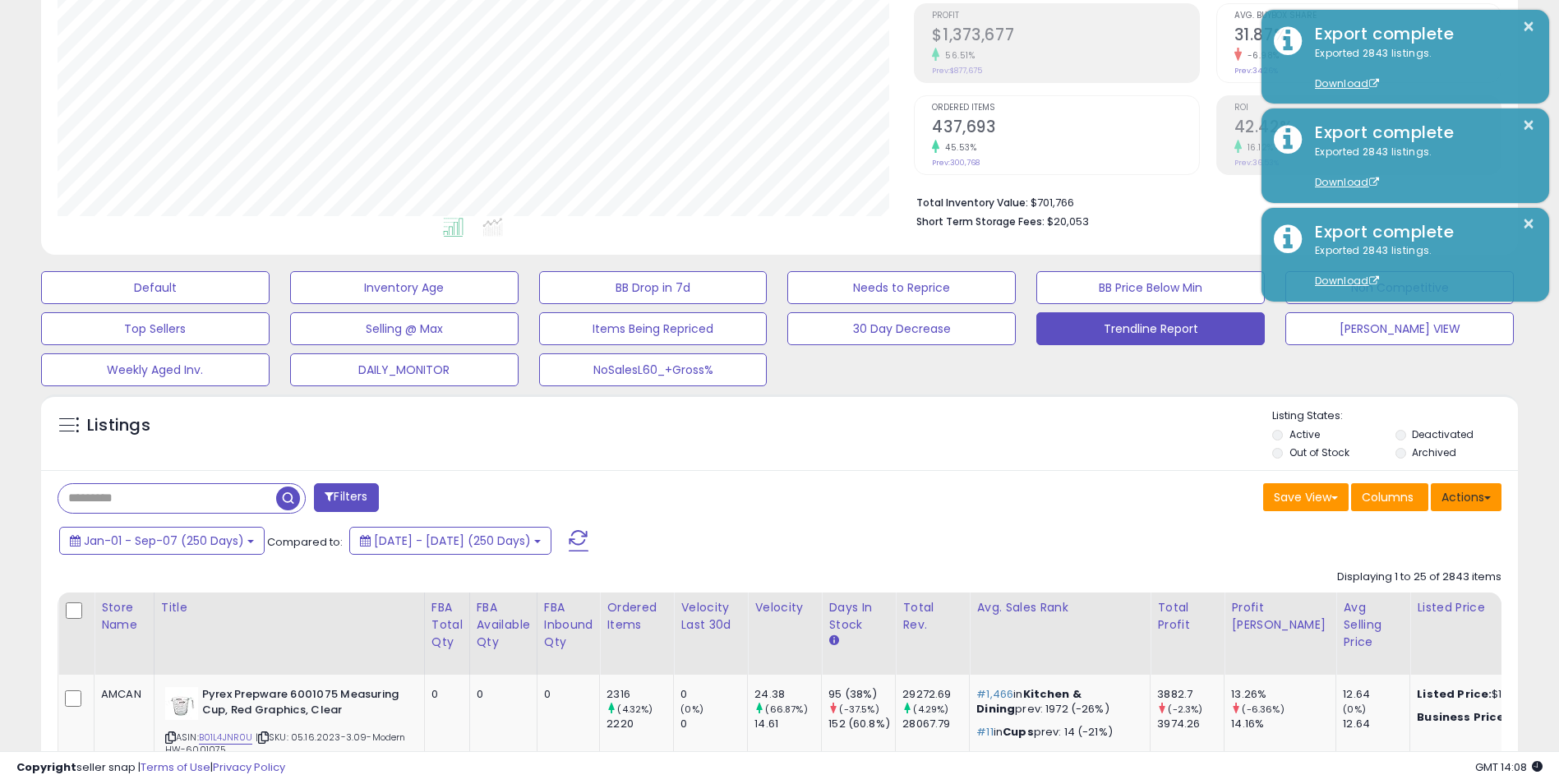
click at [1472, 493] on button "Actions" at bounding box center [1466, 497] width 71 height 28
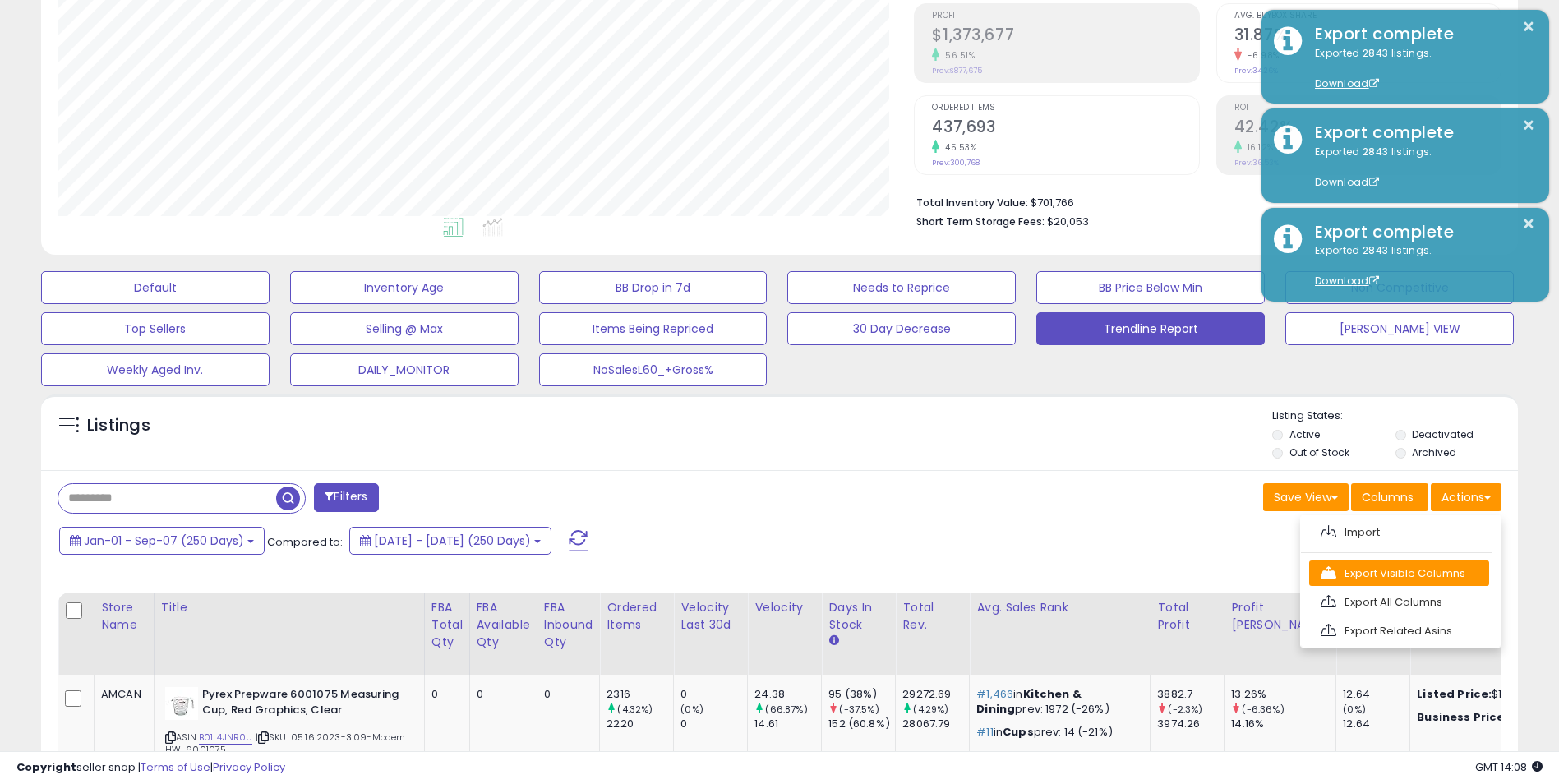
click at [1398, 574] on link "Export Visible Columns" at bounding box center [1399, 573] width 180 height 26
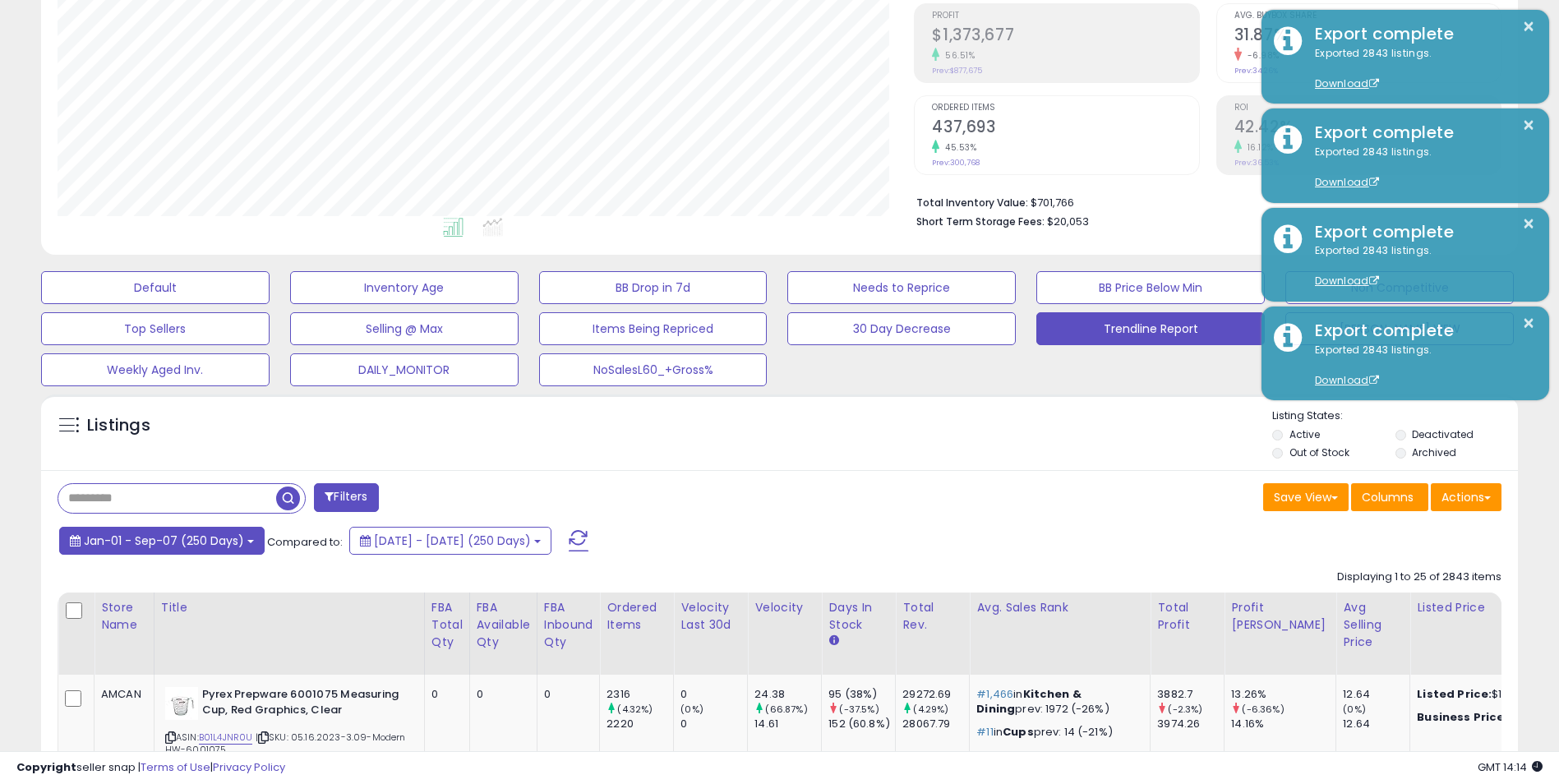
click at [244, 541] on button "Jan-01 - Sep-07 (250 Days)" at bounding box center [161, 541] width 205 height 28
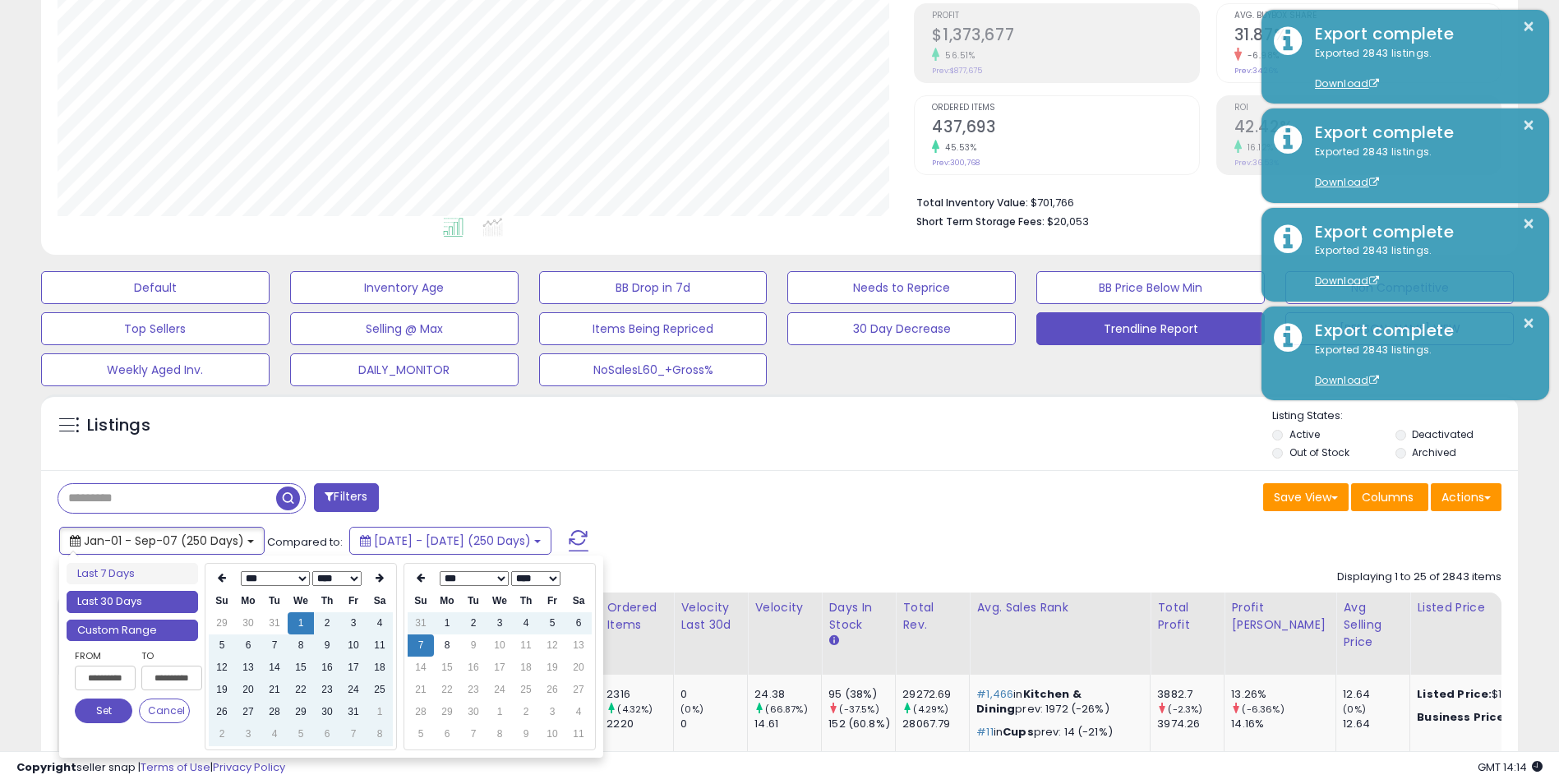
type input "**********"
click at [130, 605] on li "Last 30 Days" at bounding box center [132, 601] width 131 height 22
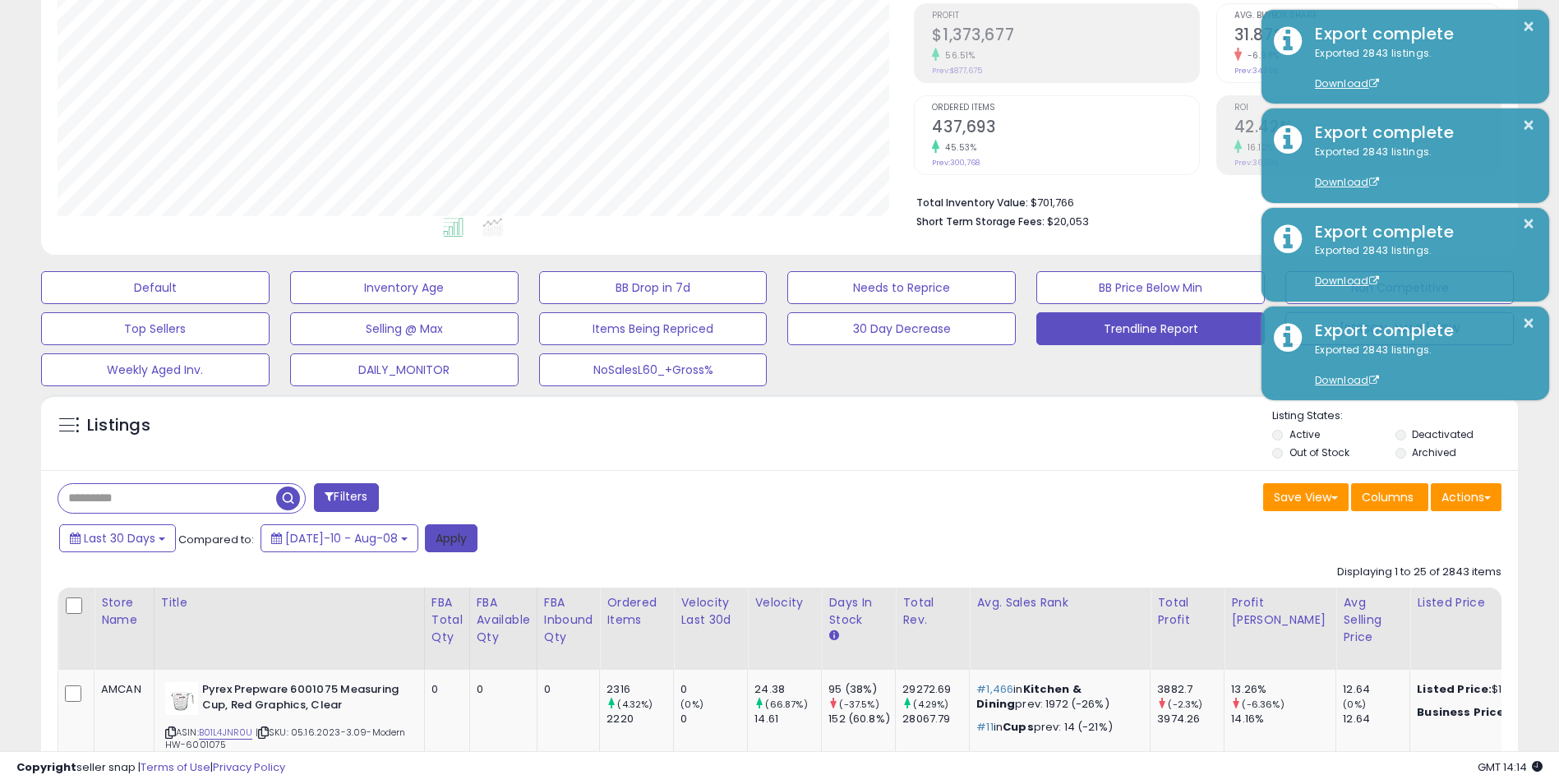
click at [430, 532] on button "Apply" at bounding box center [450, 538] width 52 height 28
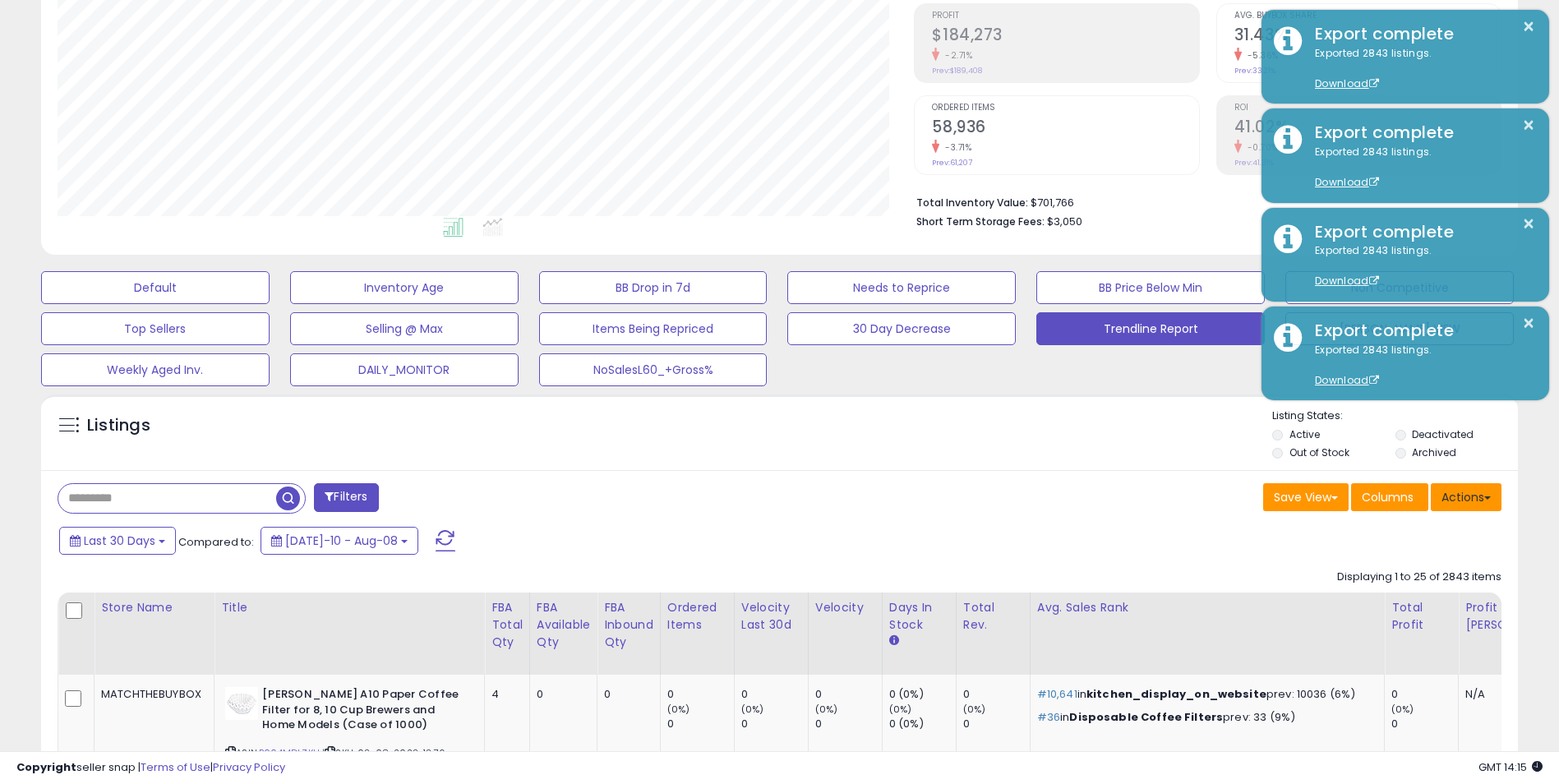
click at [1469, 494] on button "Actions" at bounding box center [1466, 497] width 71 height 28
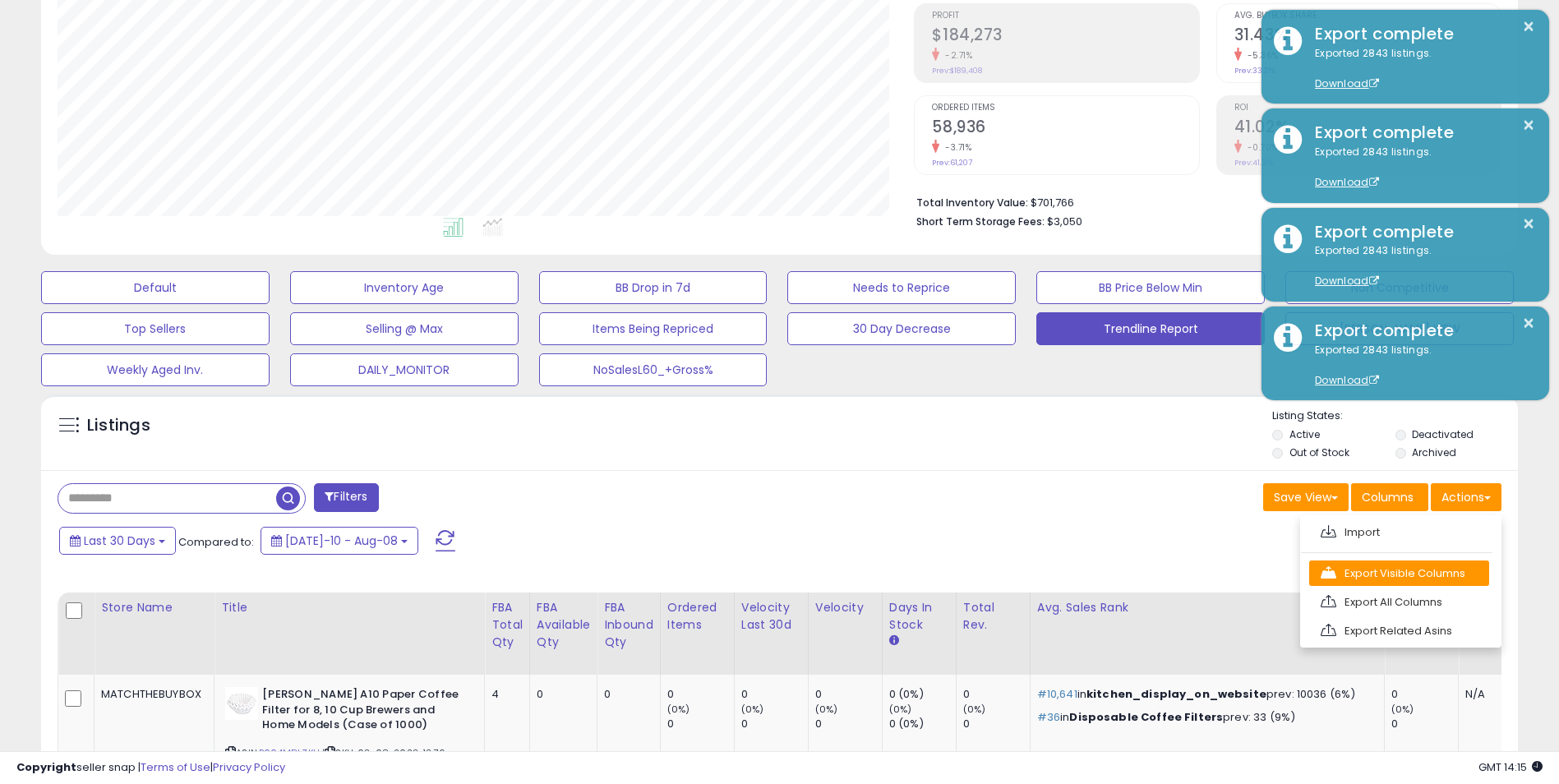
click at [1369, 575] on link "Export Visible Columns" at bounding box center [1399, 573] width 180 height 26
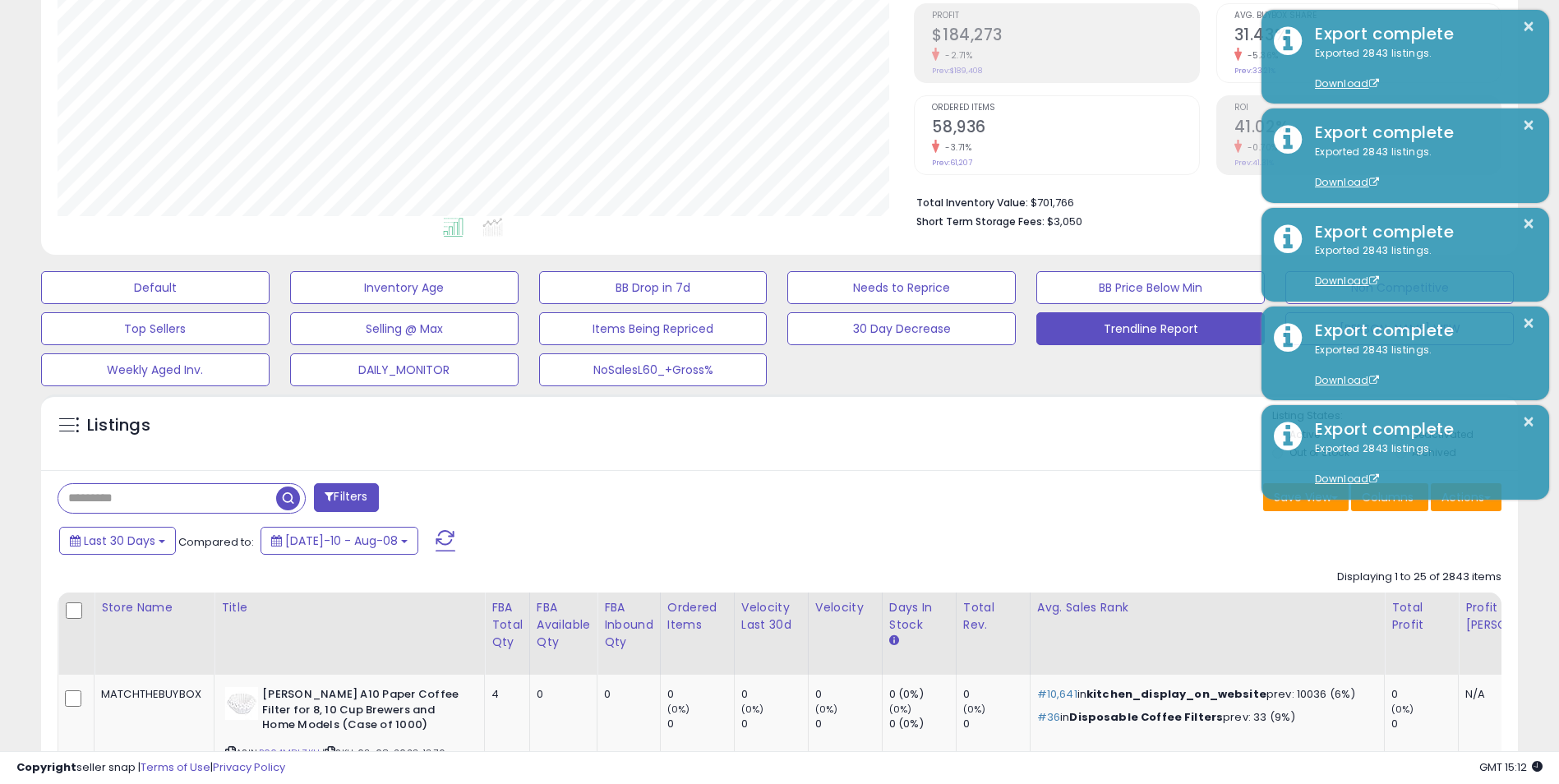
click at [883, 505] on div "Save View Save As New View Update Current View Columns Actions Import Export Vi…" at bounding box center [1148, 499] width 735 height 32
